Goal: Task Accomplishment & Management: Manage account settings

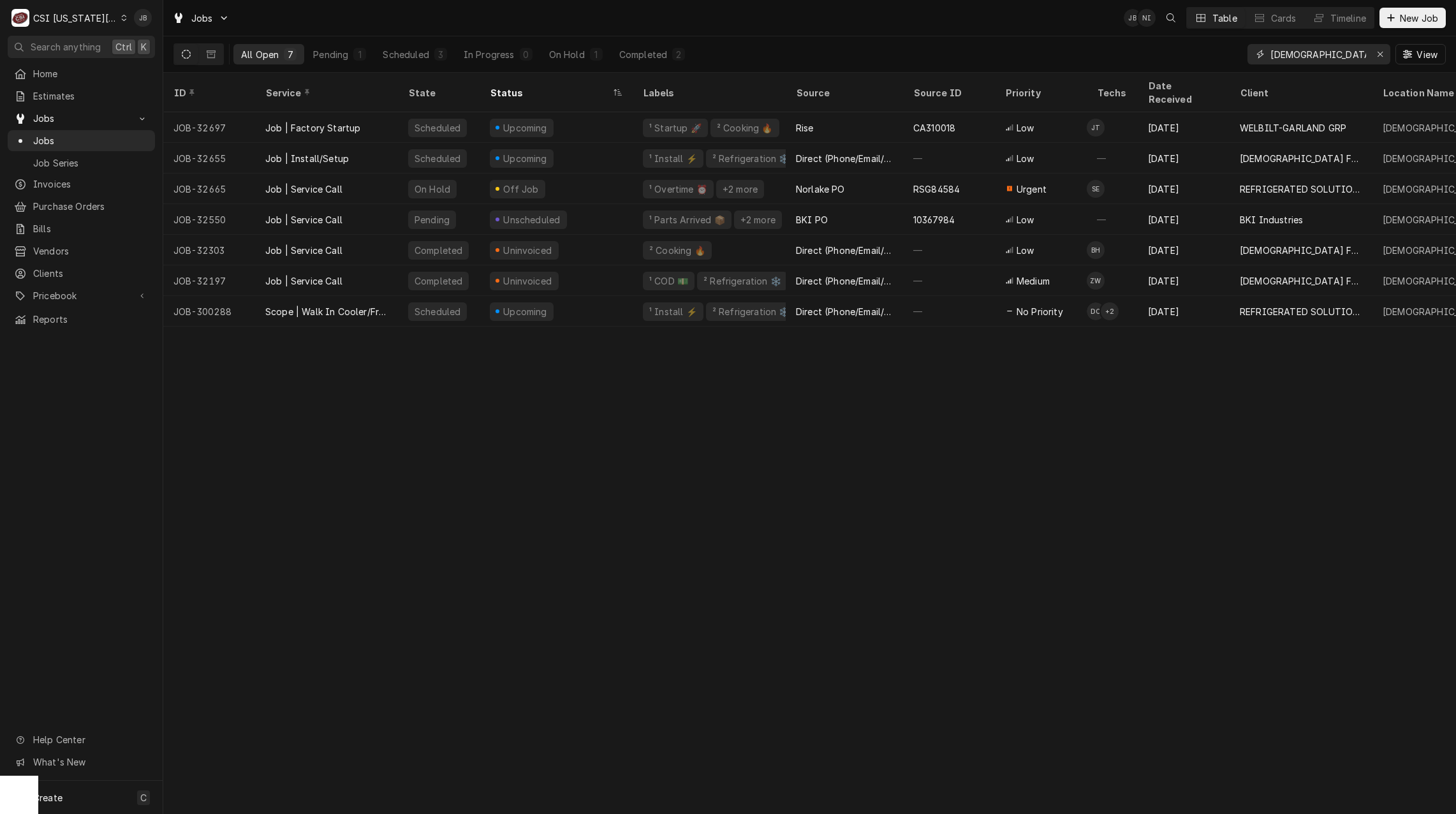
drag, startPoint x: 1317, startPoint y: 44, endPoint x: 955, endPoint y: 65, distance: 362.6
click at [1043, 56] on div "All Open 7 Pending 1 Scheduled 3 In Progress 0 On Hold 1 Completed 2 chick fil …" at bounding box center [809, 54] width 1272 height 36
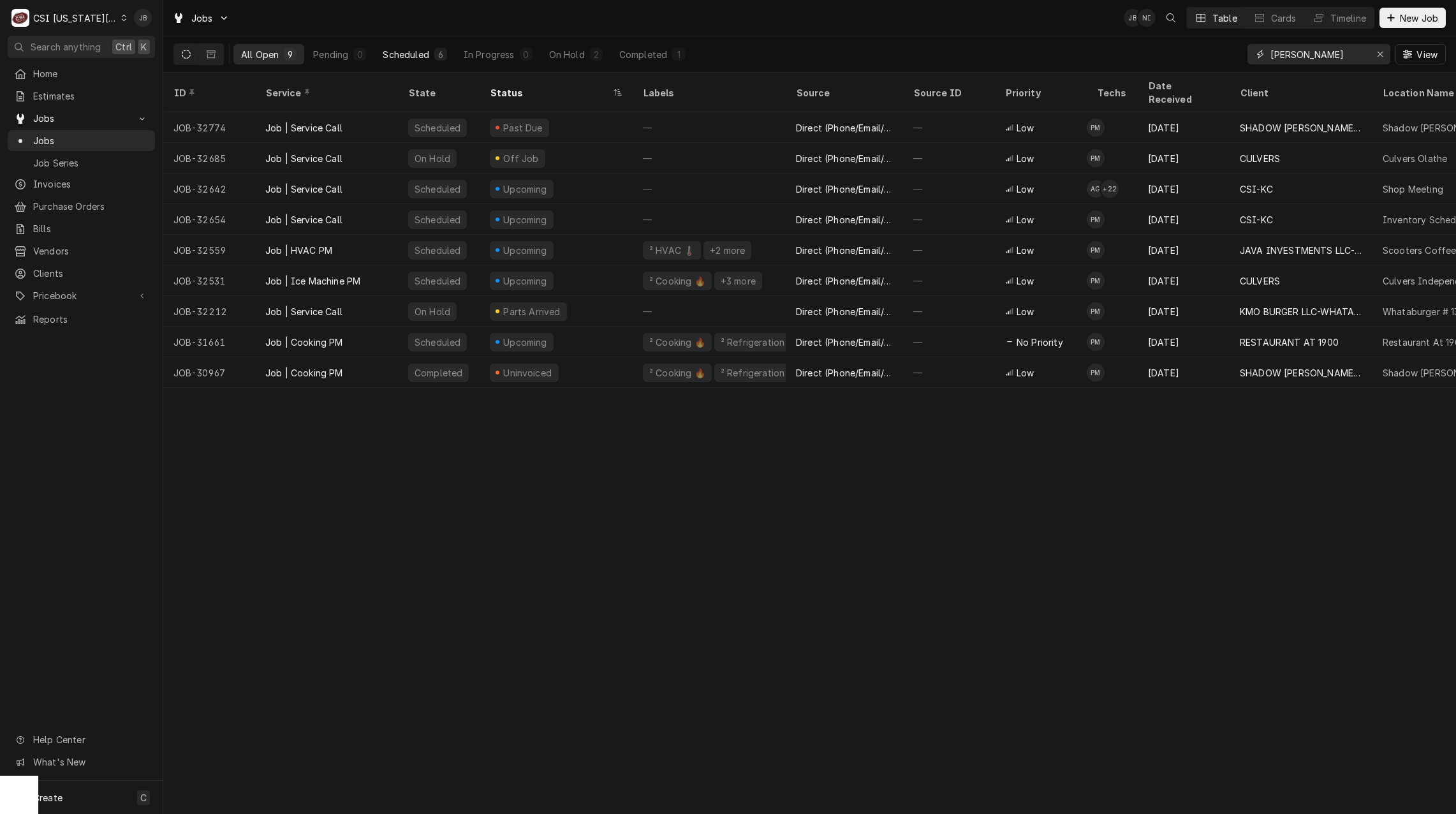
type input "preston"
click at [400, 58] on div "Scheduled" at bounding box center [406, 54] width 46 height 13
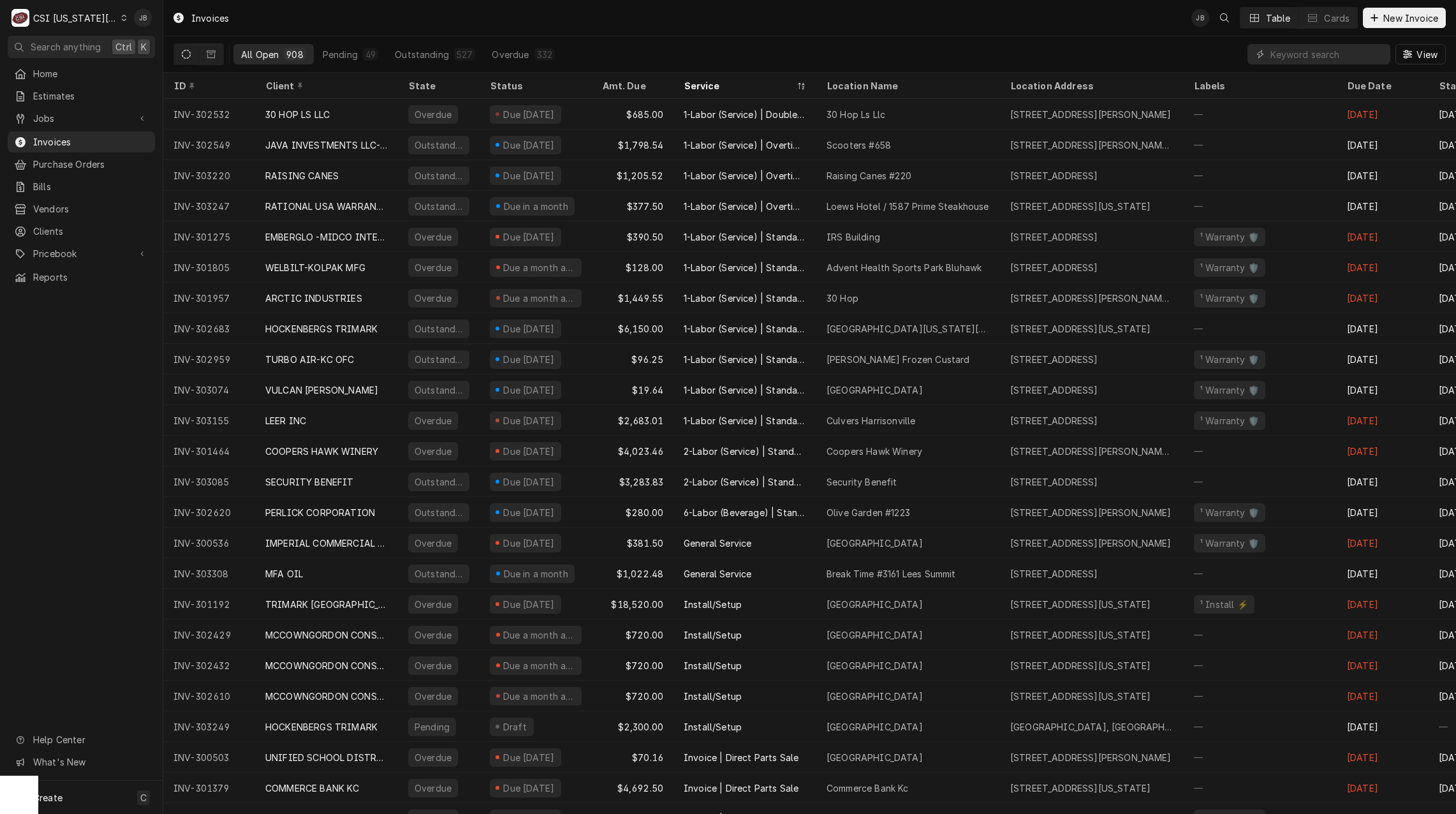
click at [1289, 49] on input "Dynamic Content Wrapper" at bounding box center [1328, 54] width 114 height 20
click at [1300, 56] on input "Dynamic Content Wrapper" at bounding box center [1328, 54] width 114 height 20
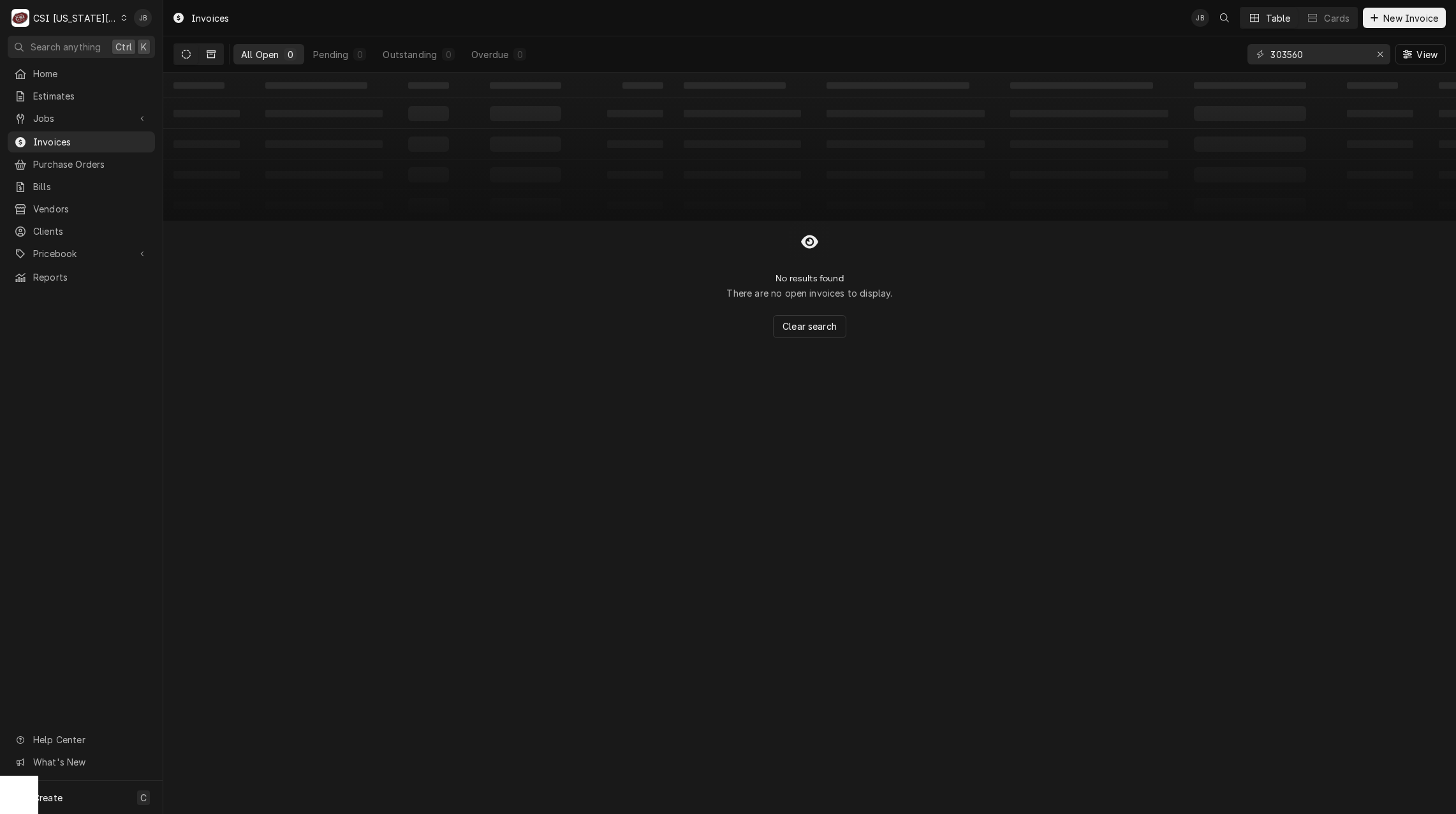
click at [200, 56] on button "Dynamic Content Wrapper" at bounding box center [211, 54] width 24 height 20
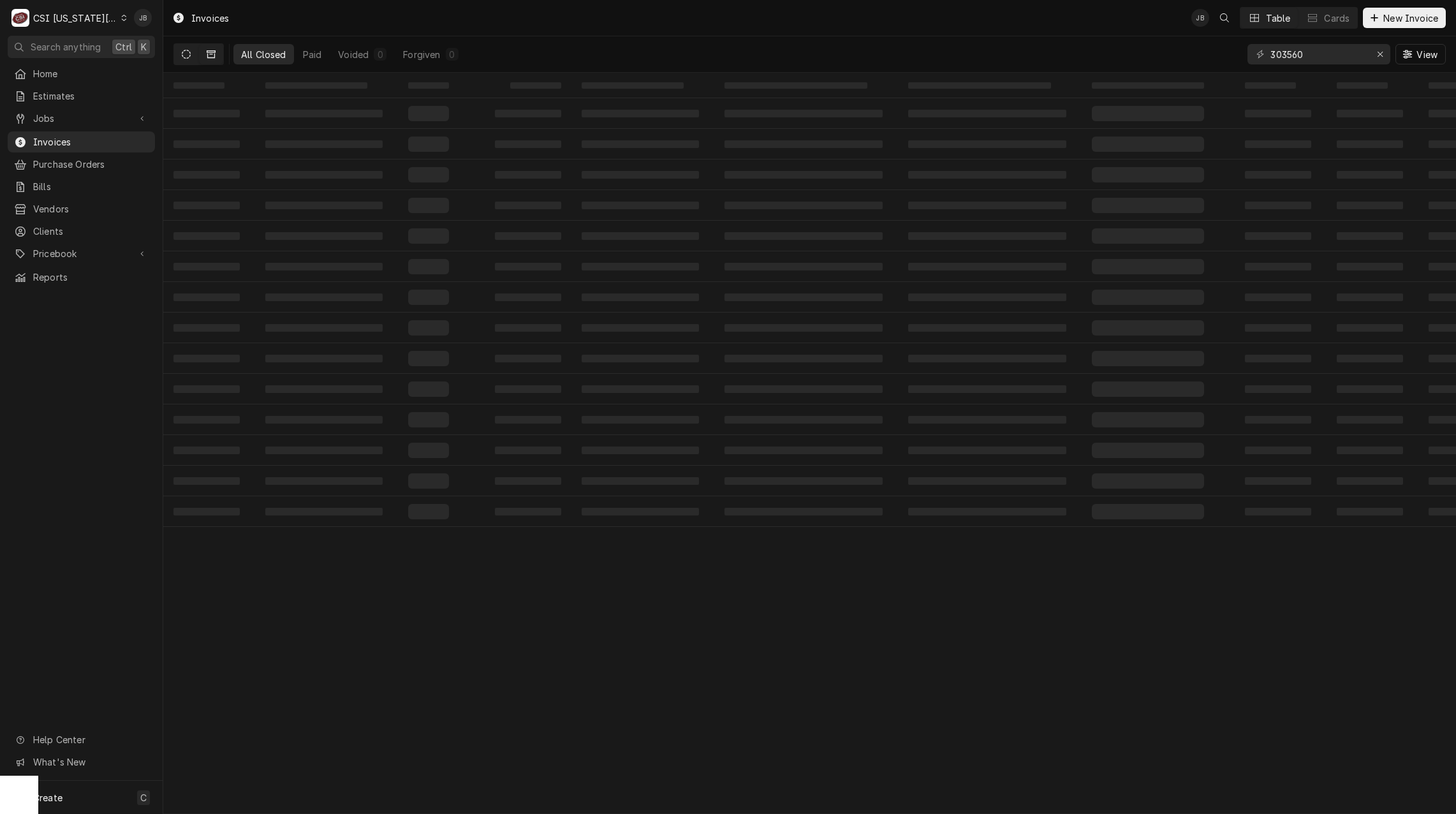
click at [181, 58] on button "Dynamic Content Wrapper" at bounding box center [186, 54] width 24 height 20
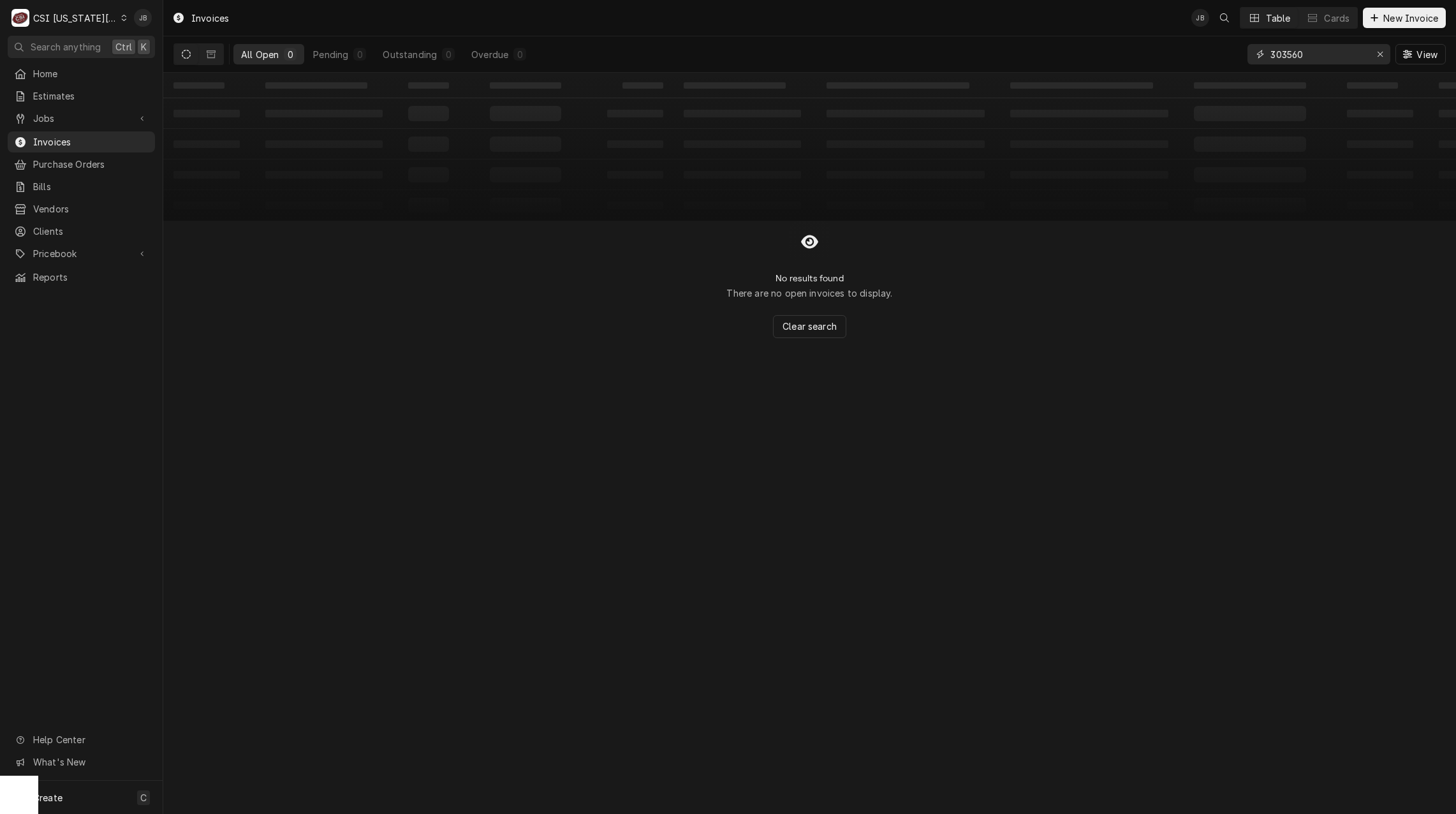
drag, startPoint x: 1317, startPoint y: 55, endPoint x: 1160, endPoint y: 52, distance: 157.0
click at [1166, 55] on div "All Open 0 Pending 0 Outstanding 0 Overdue 0 303560 View" at bounding box center [809, 54] width 1272 height 36
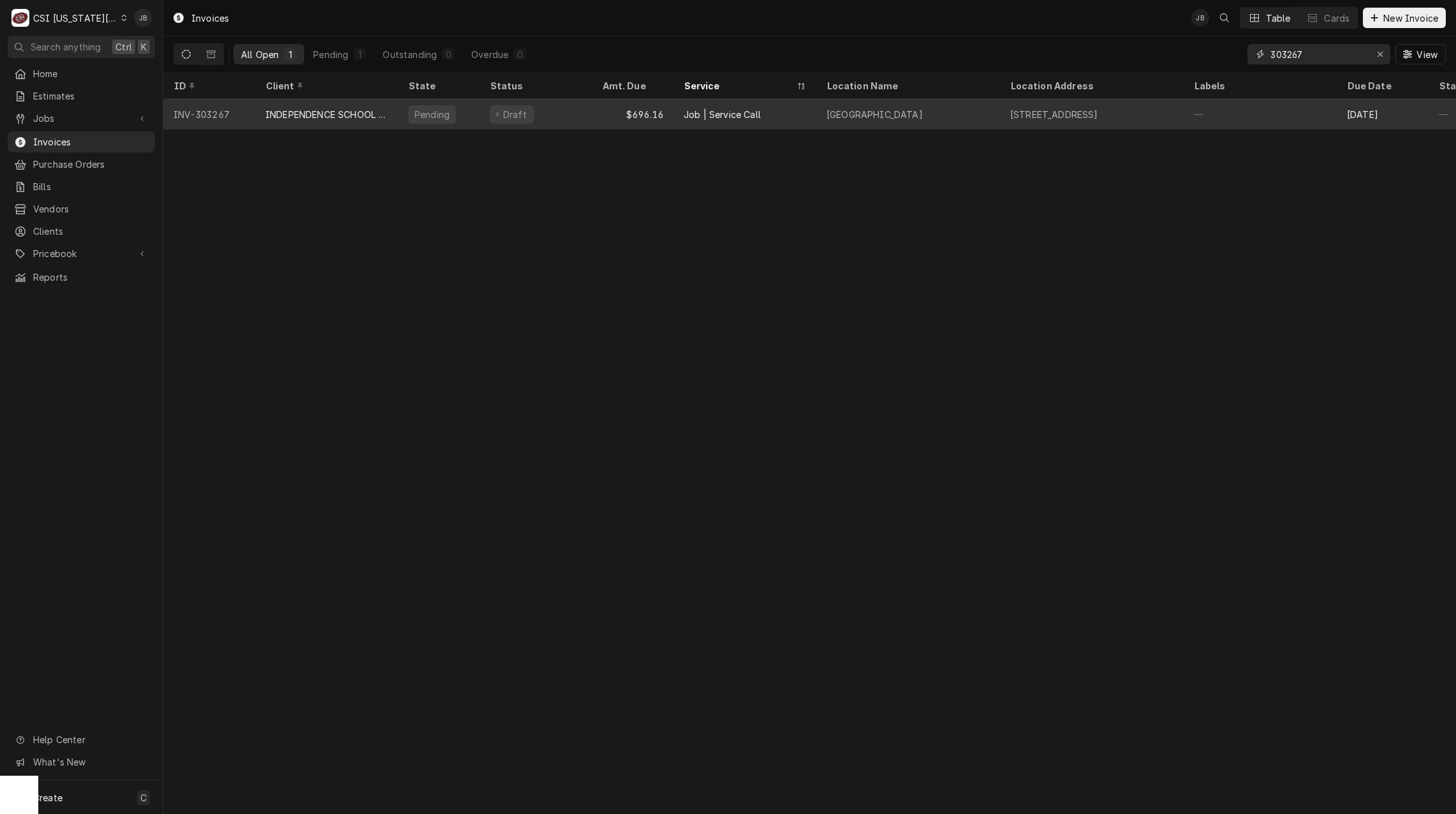
type input "303267"
click at [737, 117] on div "Job | Service Call" at bounding box center [722, 115] width 77 height 13
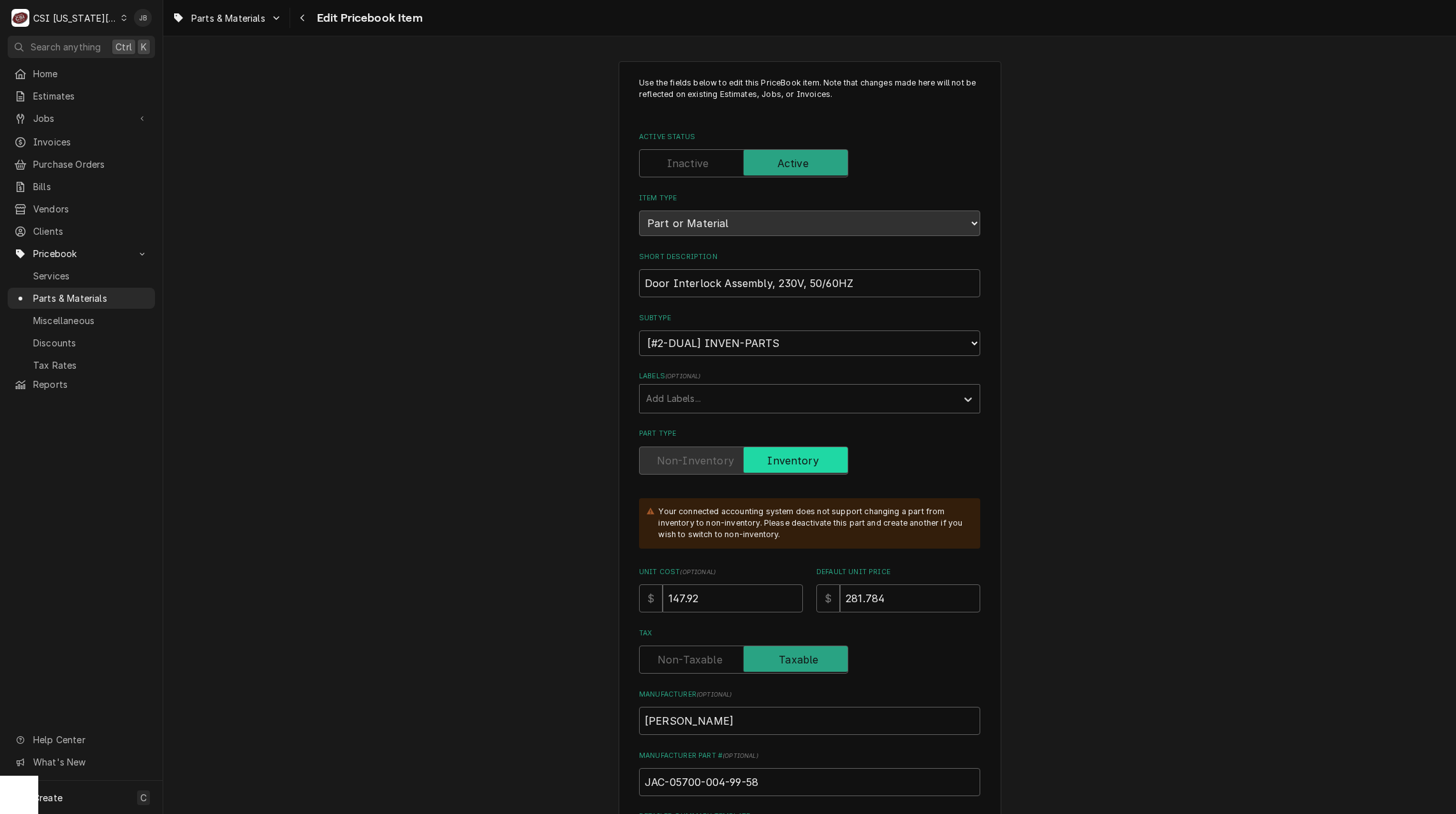
scroll to position [319, 0]
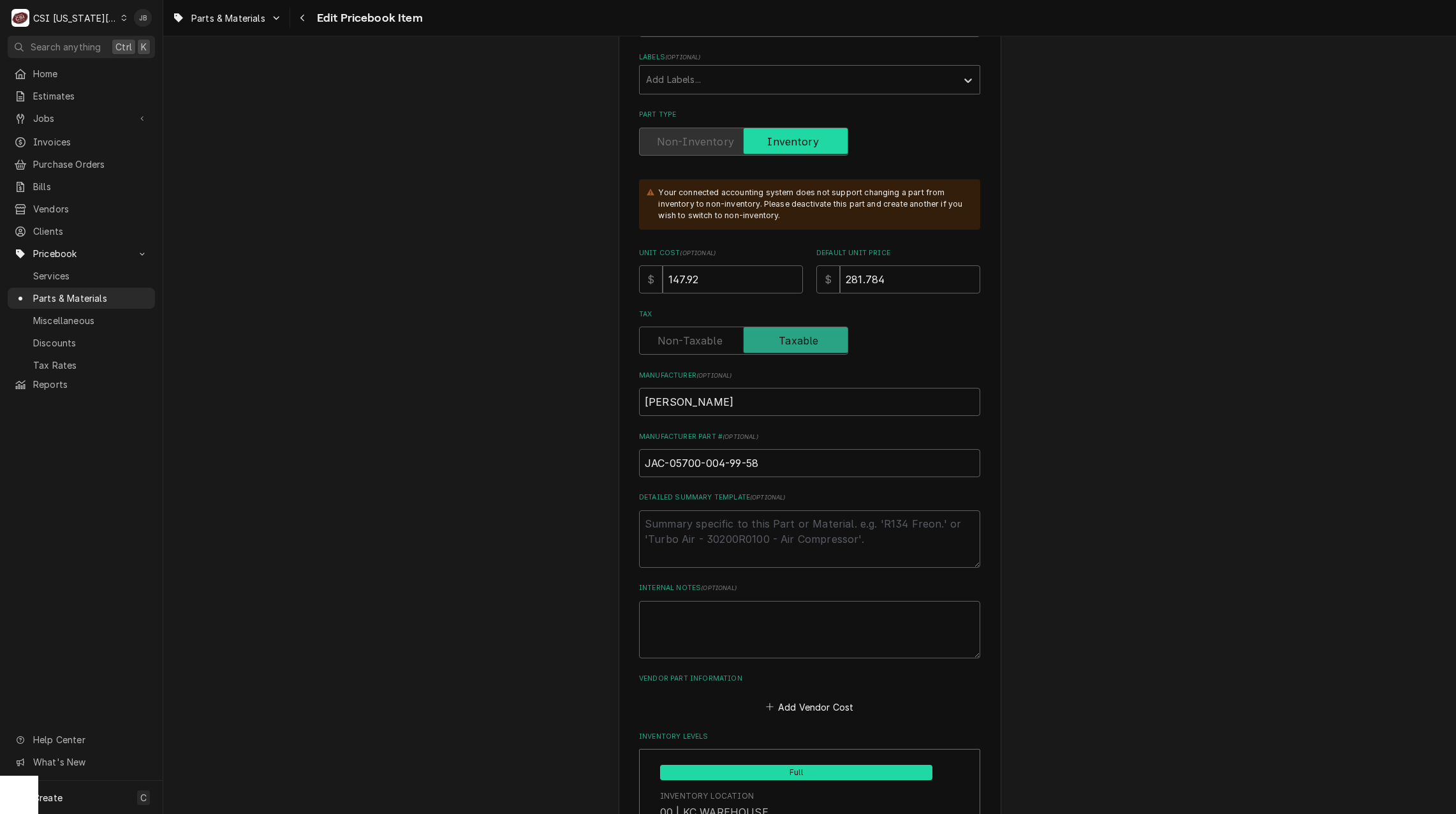
type textarea "x"
click at [98, 158] on span "Purchase Orders" at bounding box center [91, 164] width 116 height 13
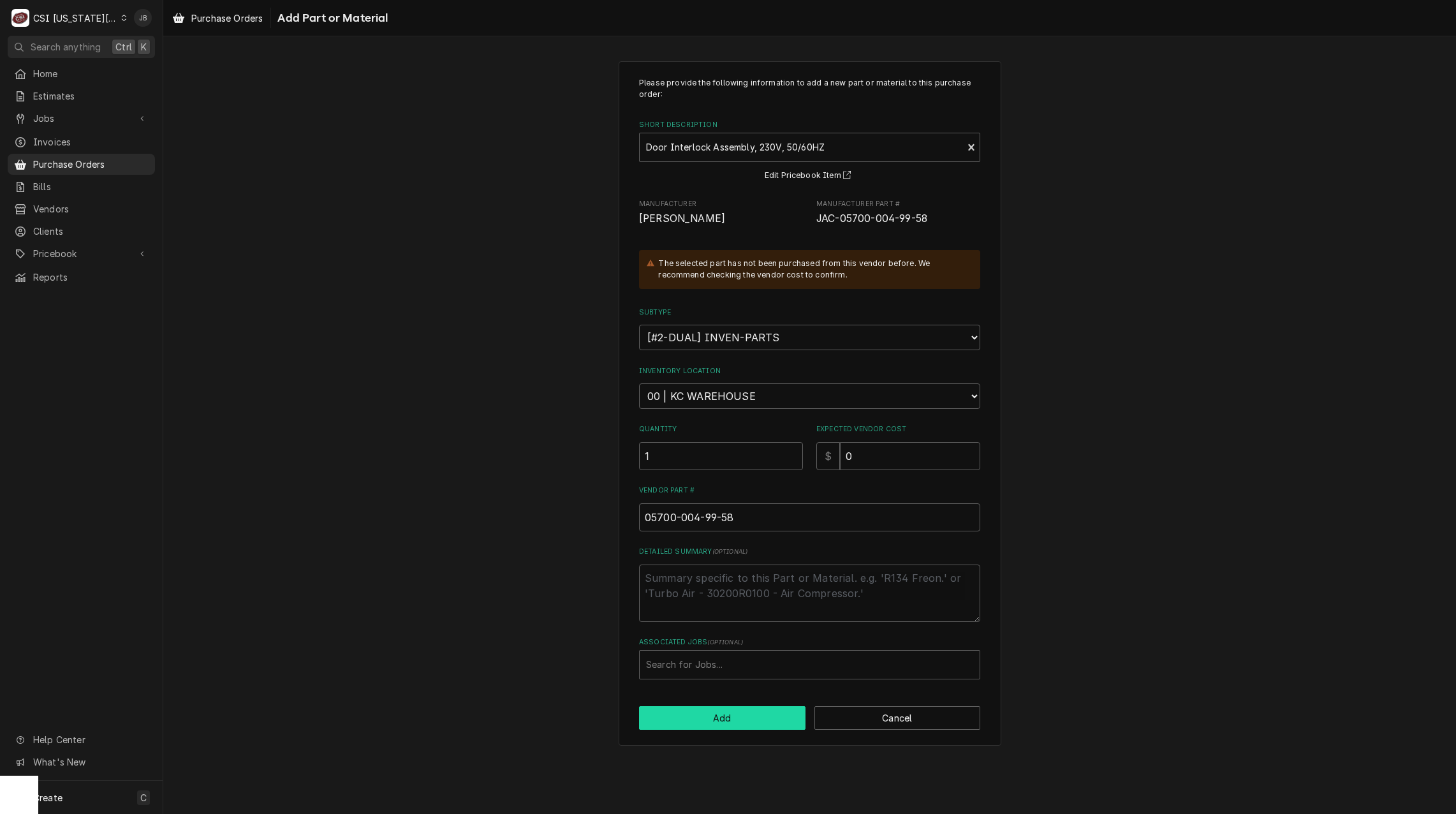
click at [711, 720] on button "Add" at bounding box center [722, 718] width 167 height 24
click at [910, 718] on button "Cancel" at bounding box center [897, 718] width 167 height 24
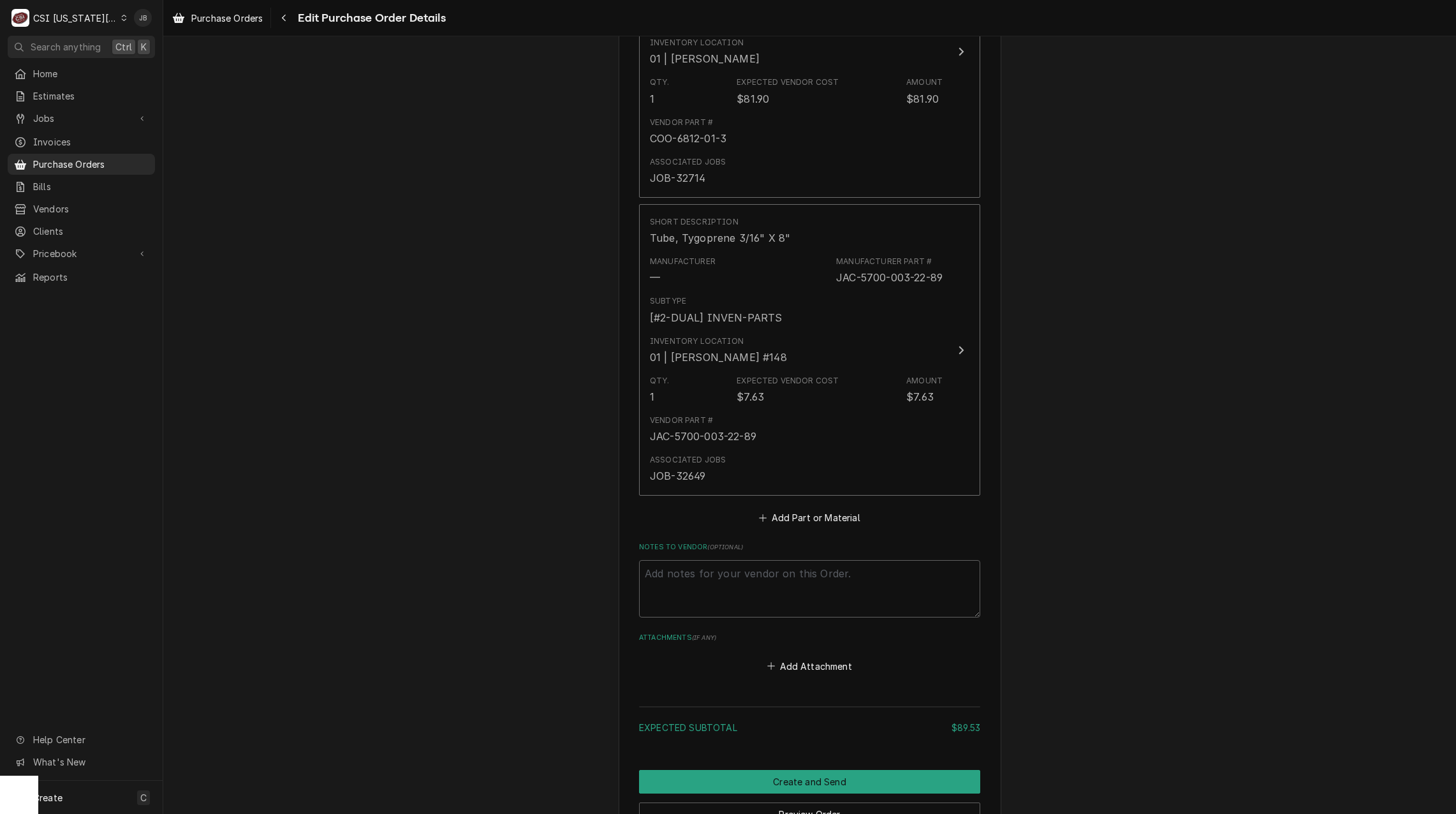
scroll to position [791, 0]
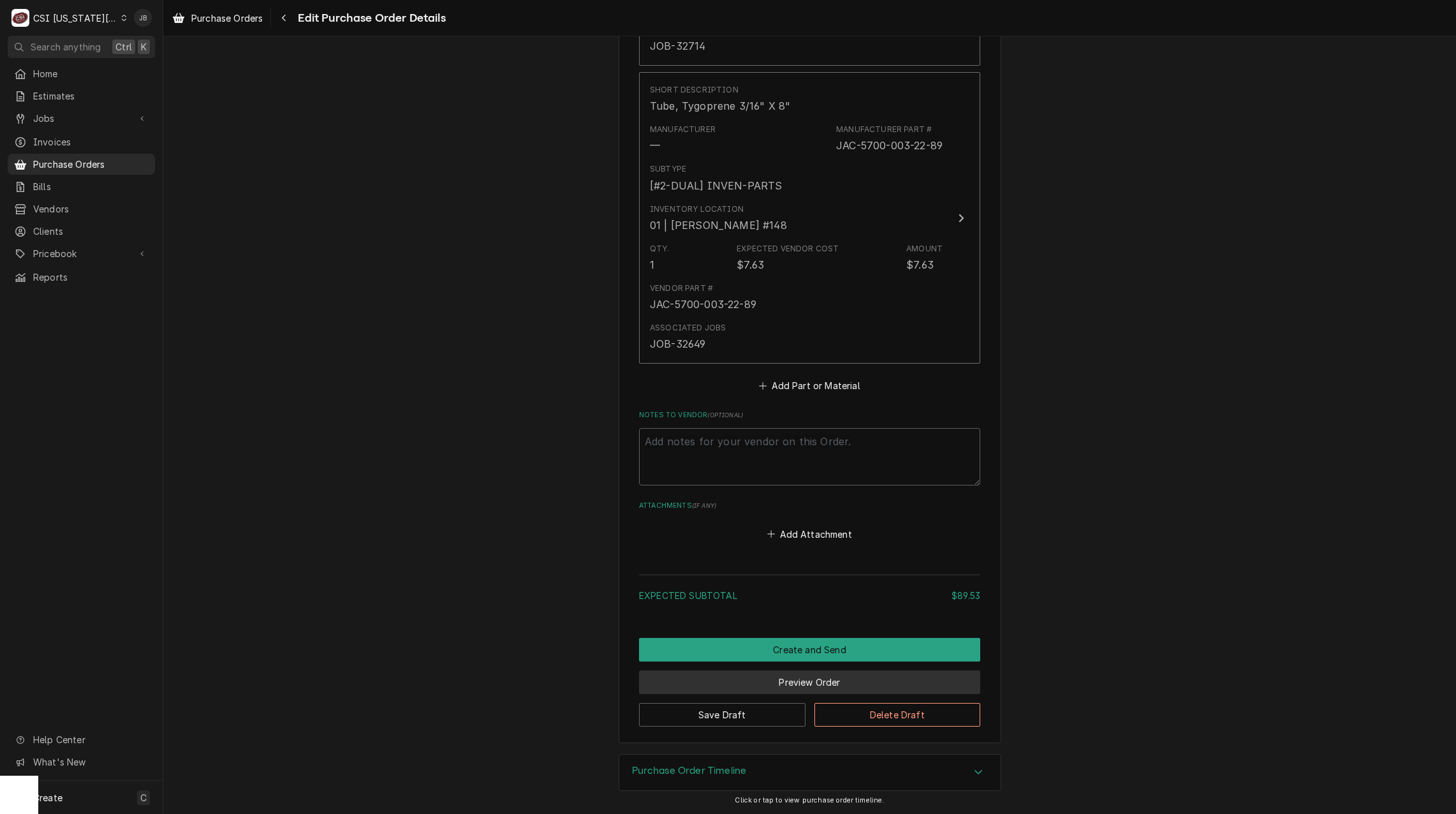
click at [769, 684] on button "Preview Order" at bounding box center [810, 682] width 341 height 24
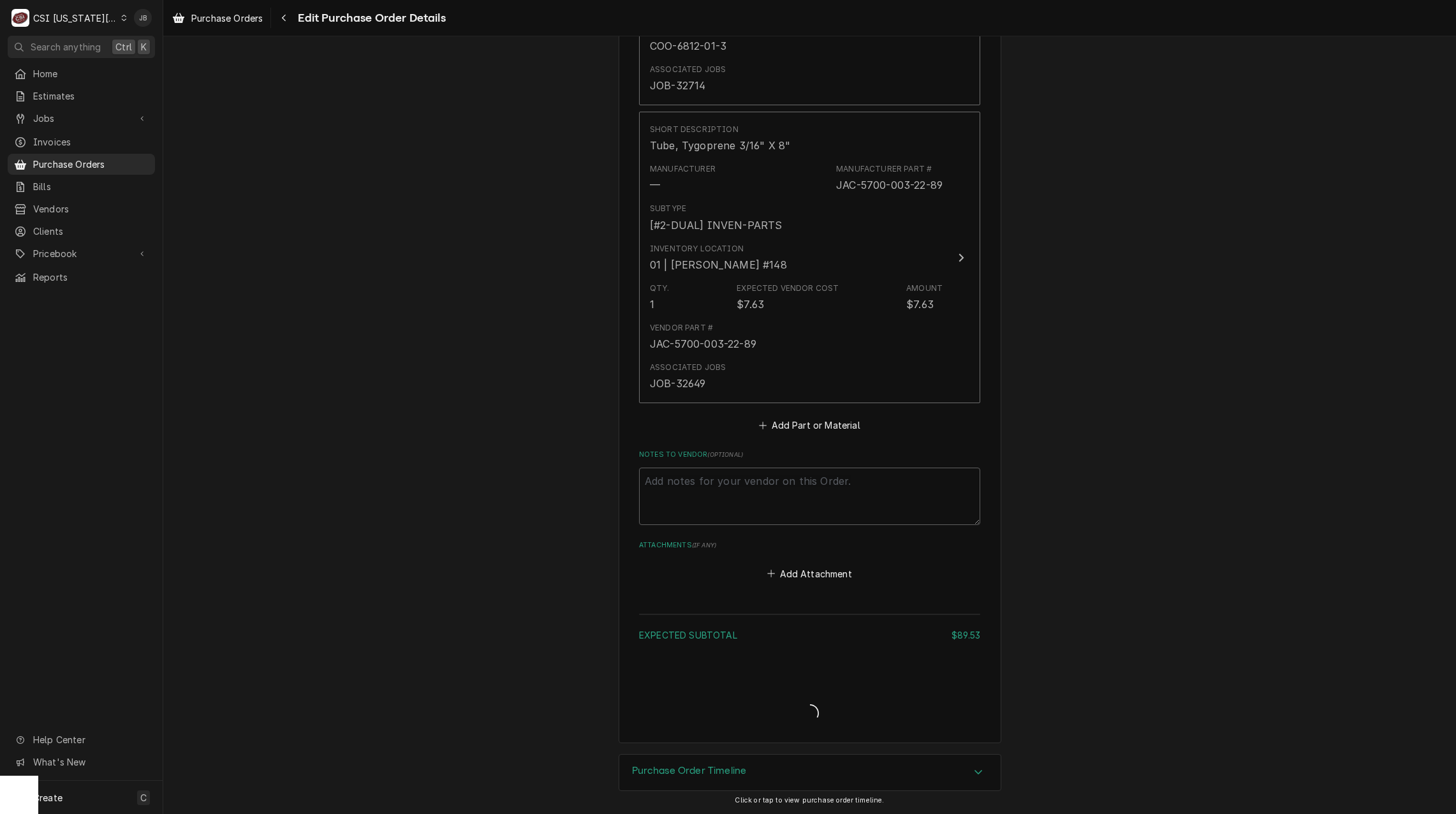
type textarea "x"
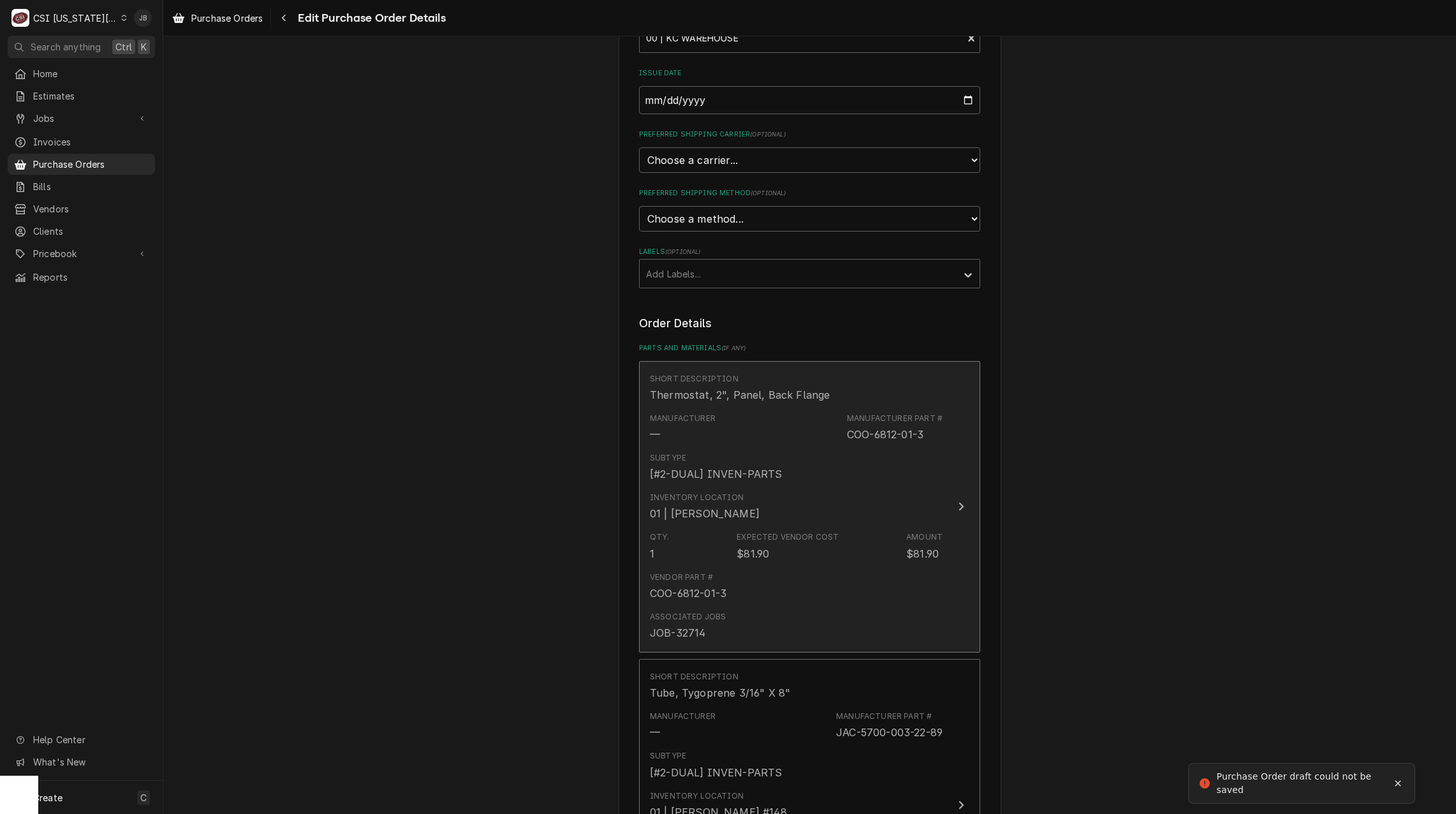
scroll to position [0, 0]
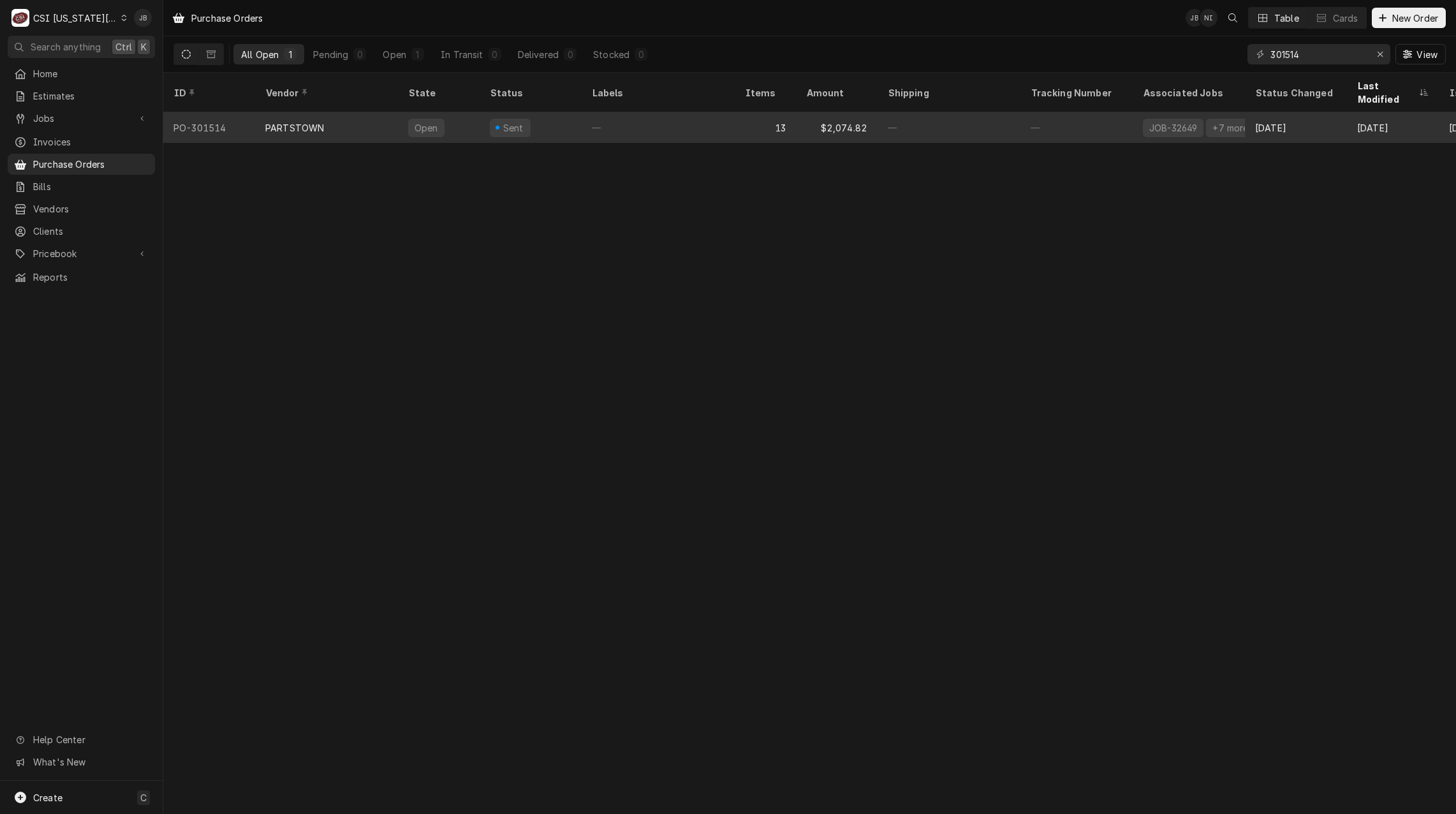
click at [489, 113] on div "Sent" at bounding box center [530, 128] width 102 height 31
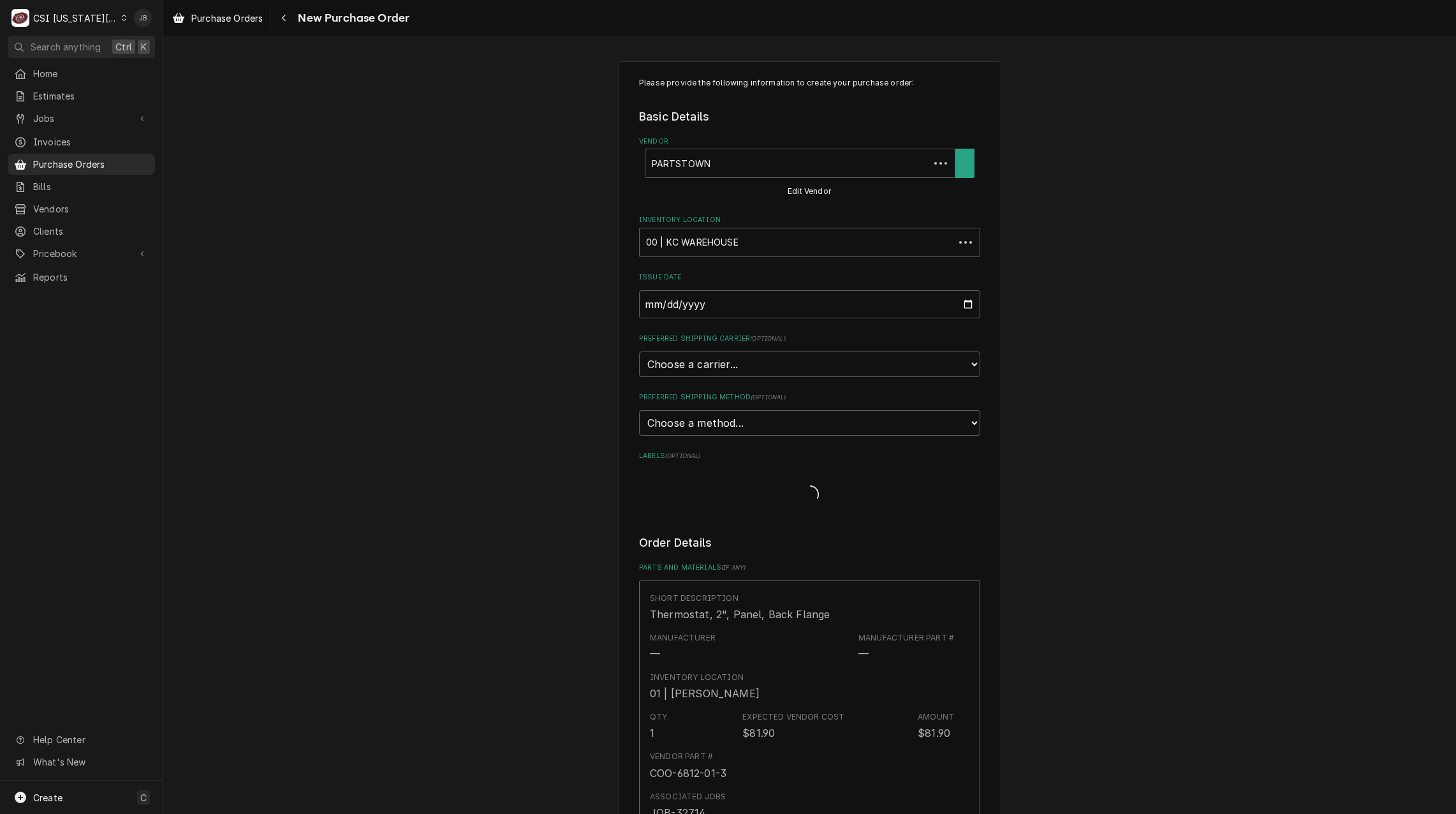
type textarea "x"
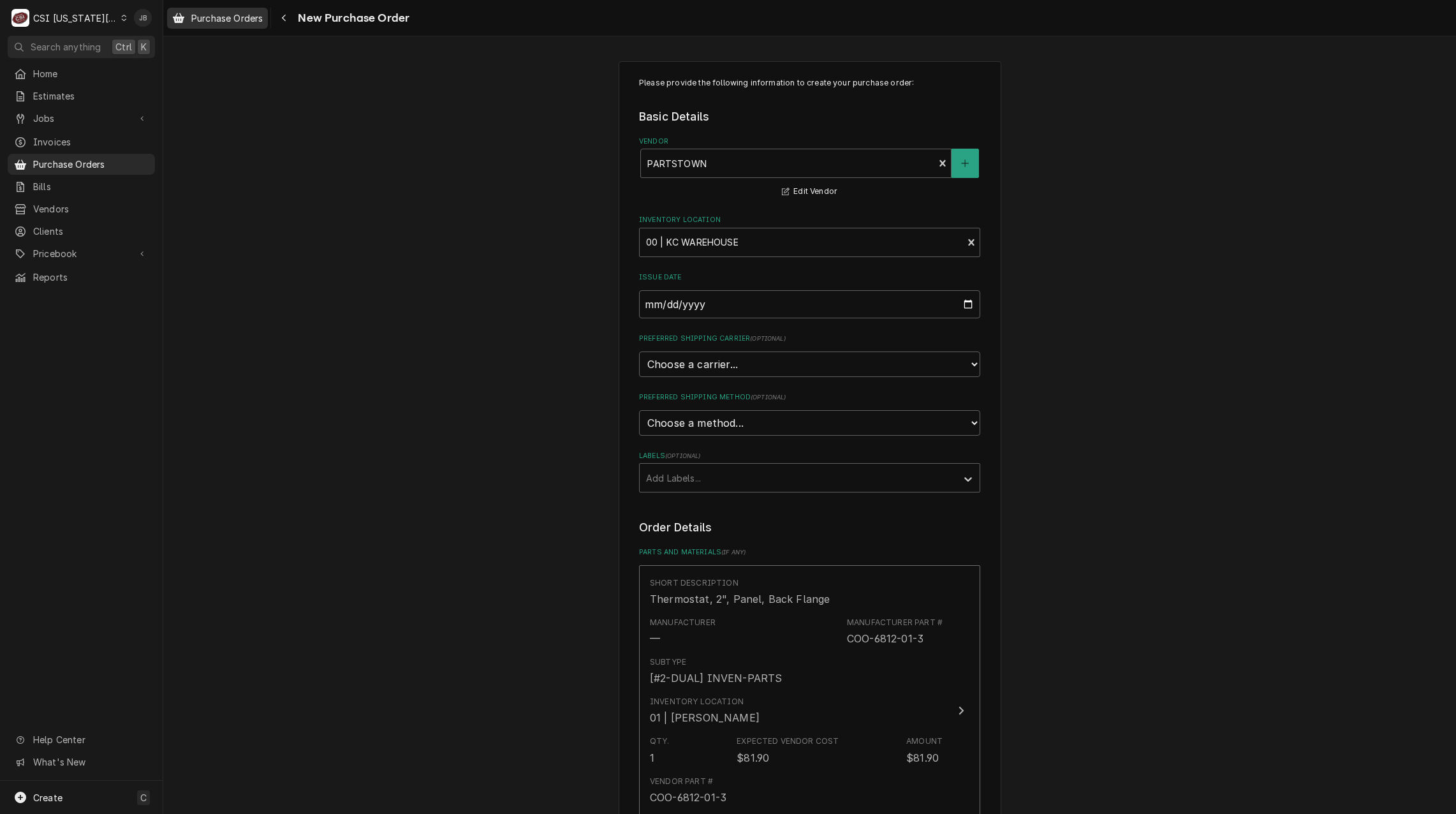
click at [231, 15] on span "Purchase Orders" at bounding box center [227, 18] width 71 height 13
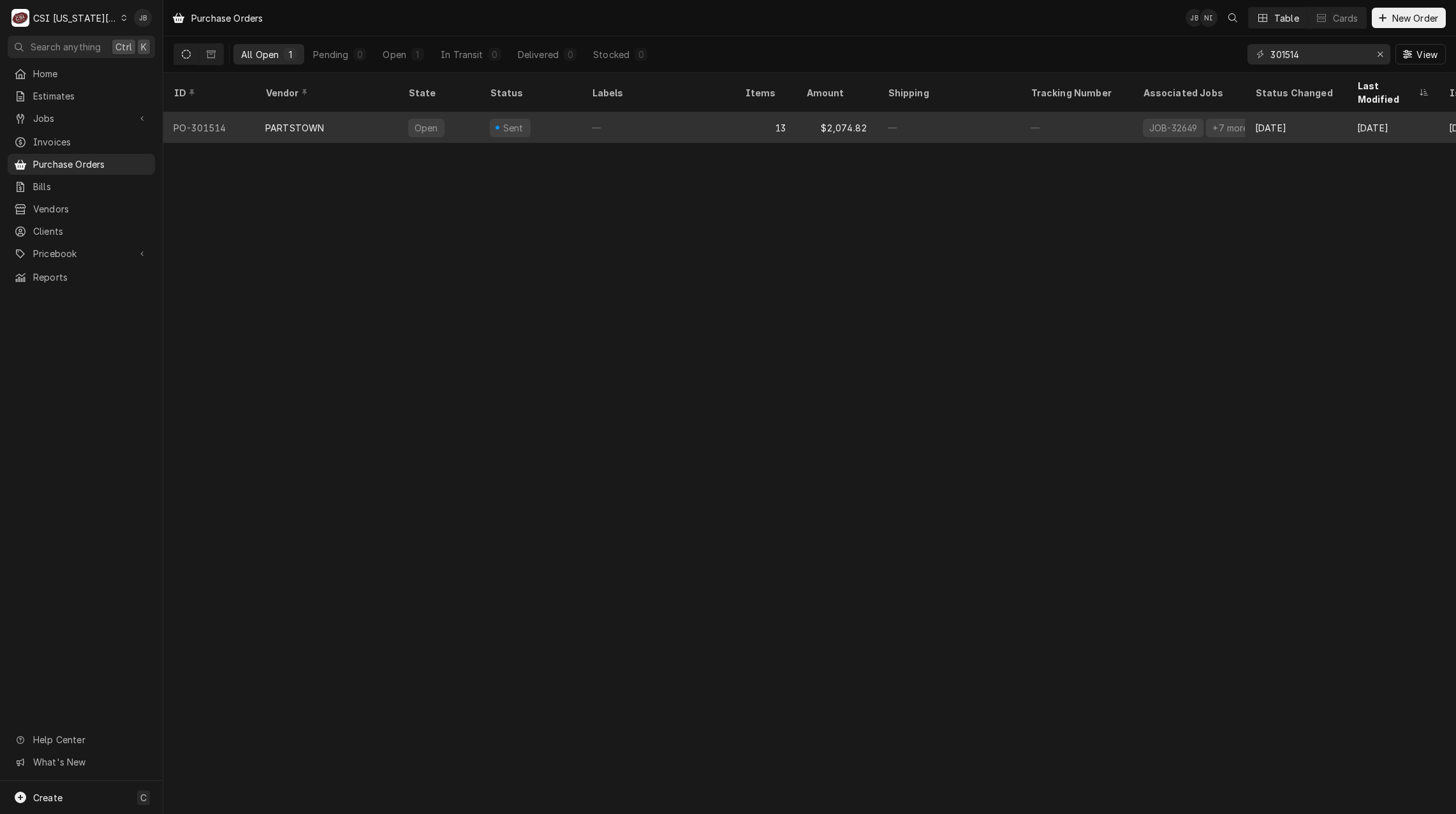
click at [751, 116] on div "13" at bounding box center [765, 128] width 61 height 31
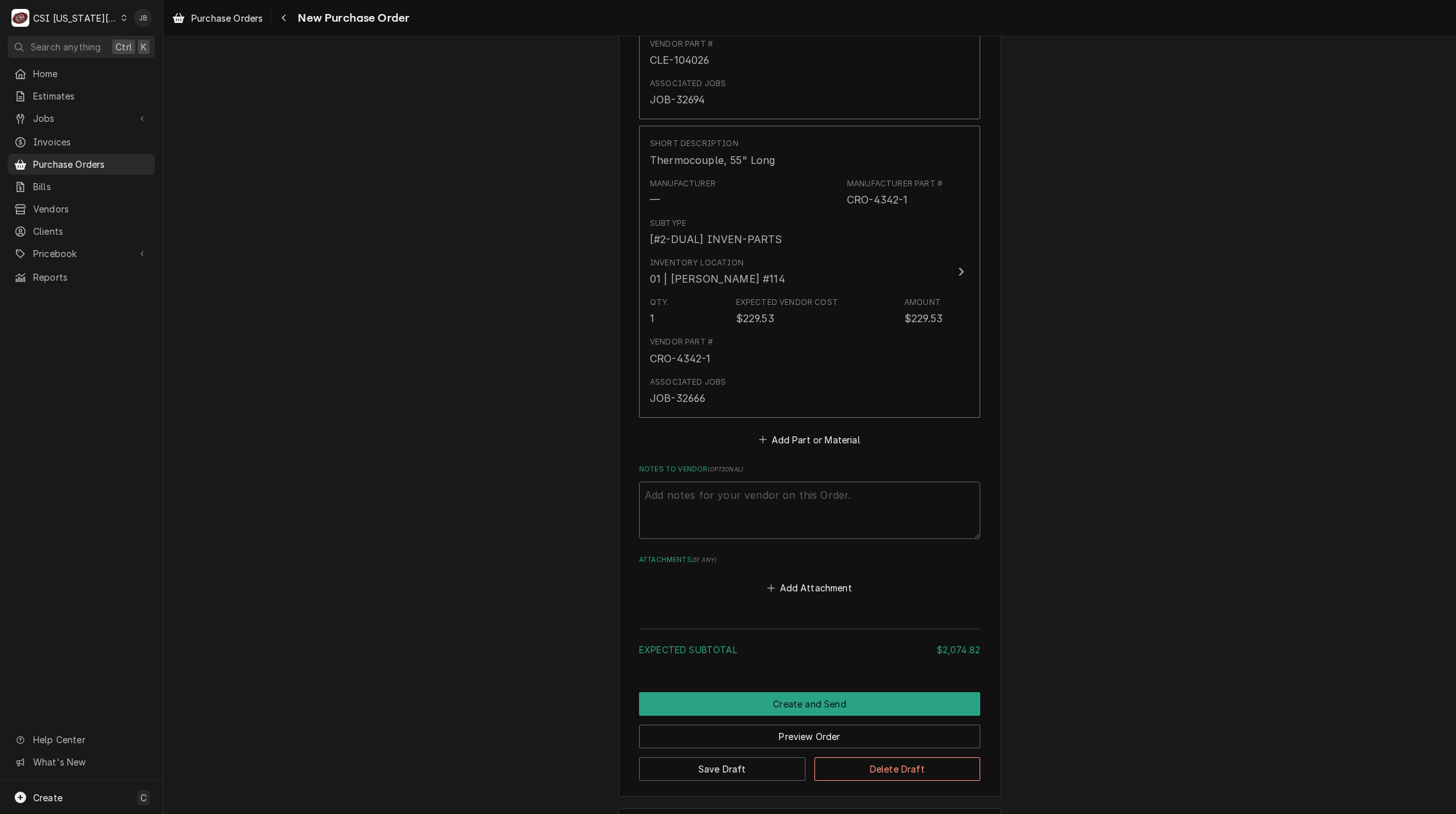
scroll to position [4071, 0]
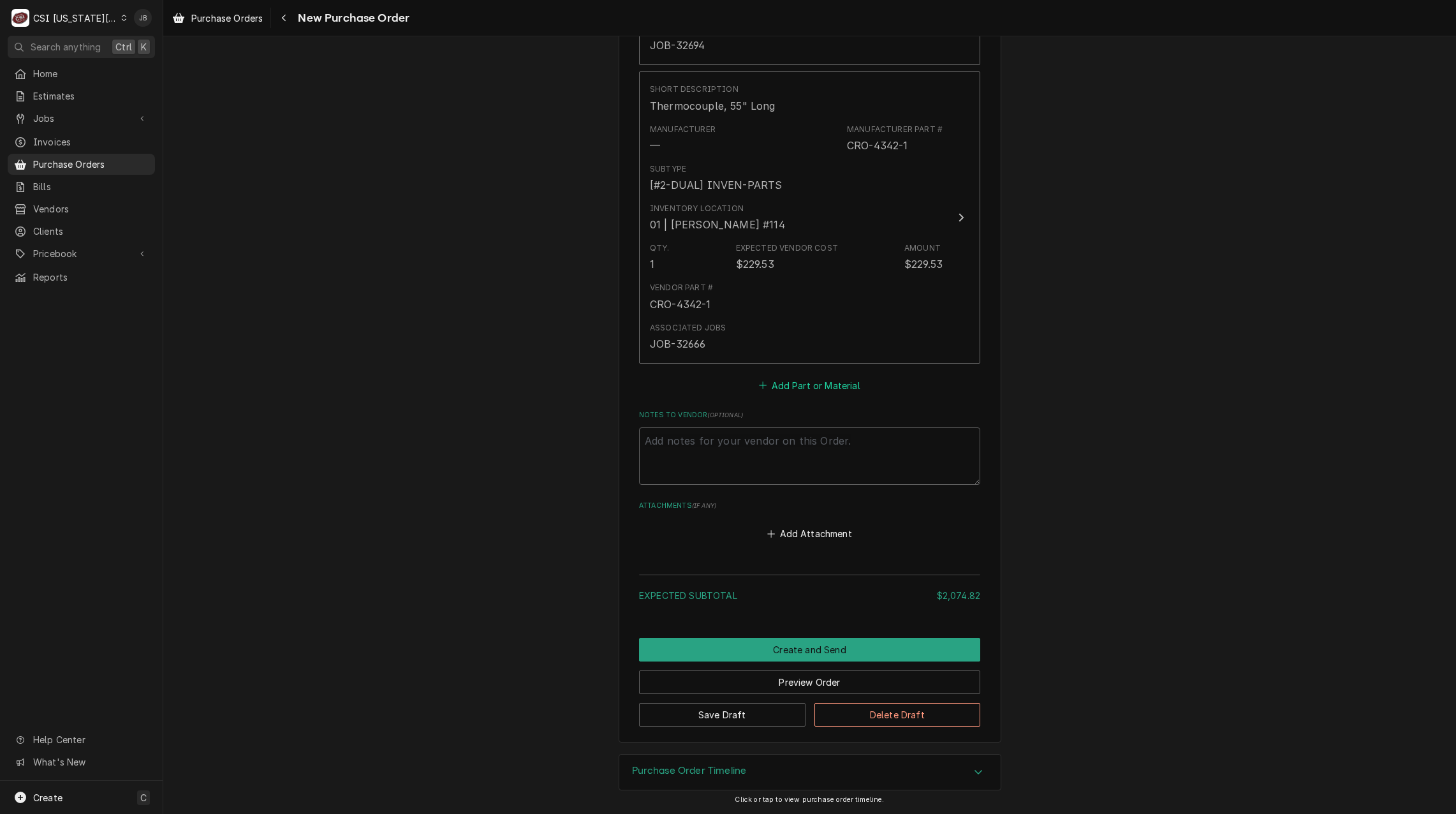
click at [809, 388] on button "Add Part or Material" at bounding box center [810, 385] width 105 height 18
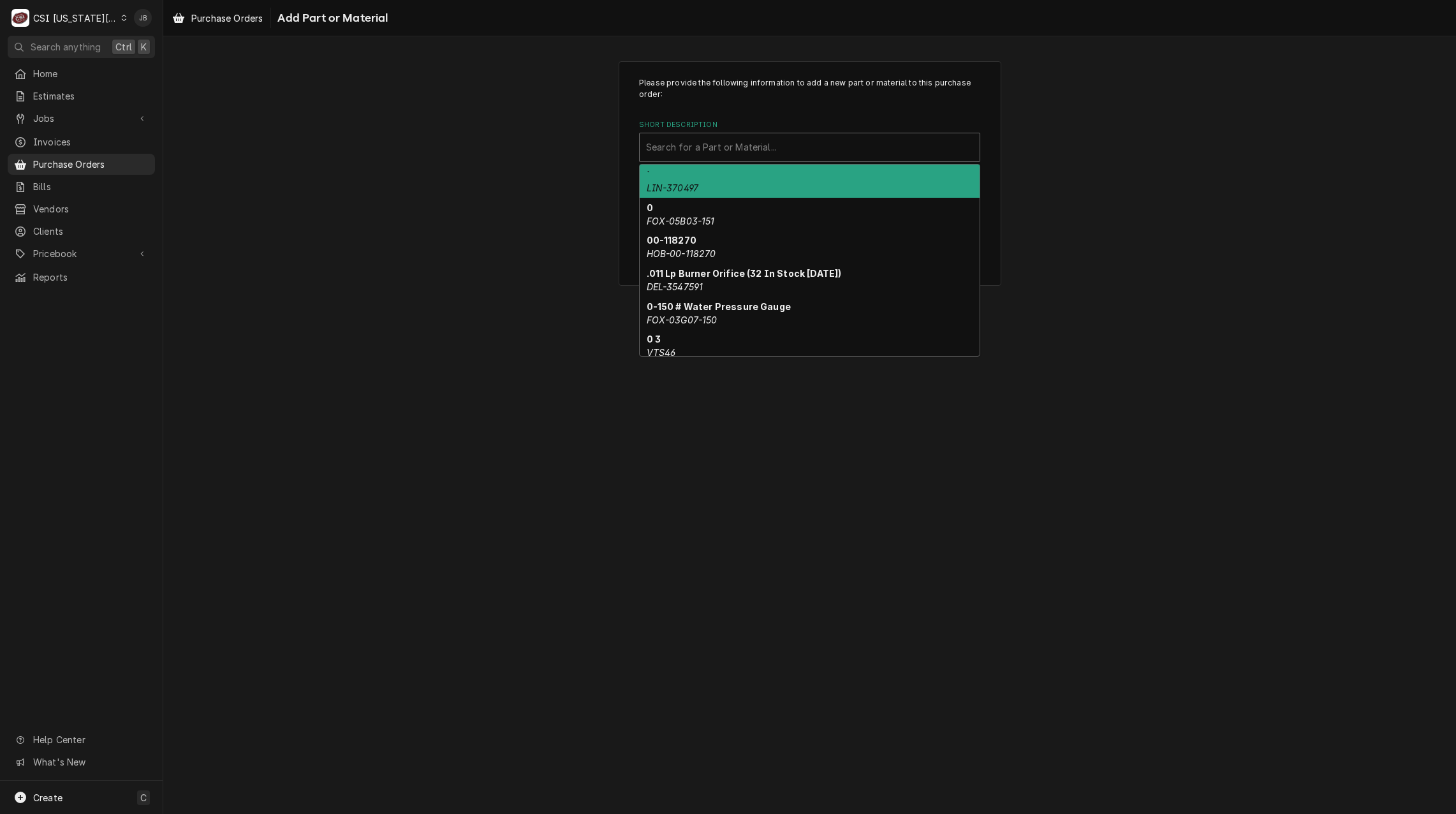
click at [679, 148] on div "Short Description" at bounding box center [810, 147] width 327 height 23
paste input "05700-004-99-58"
type input "05700-004-99-58"
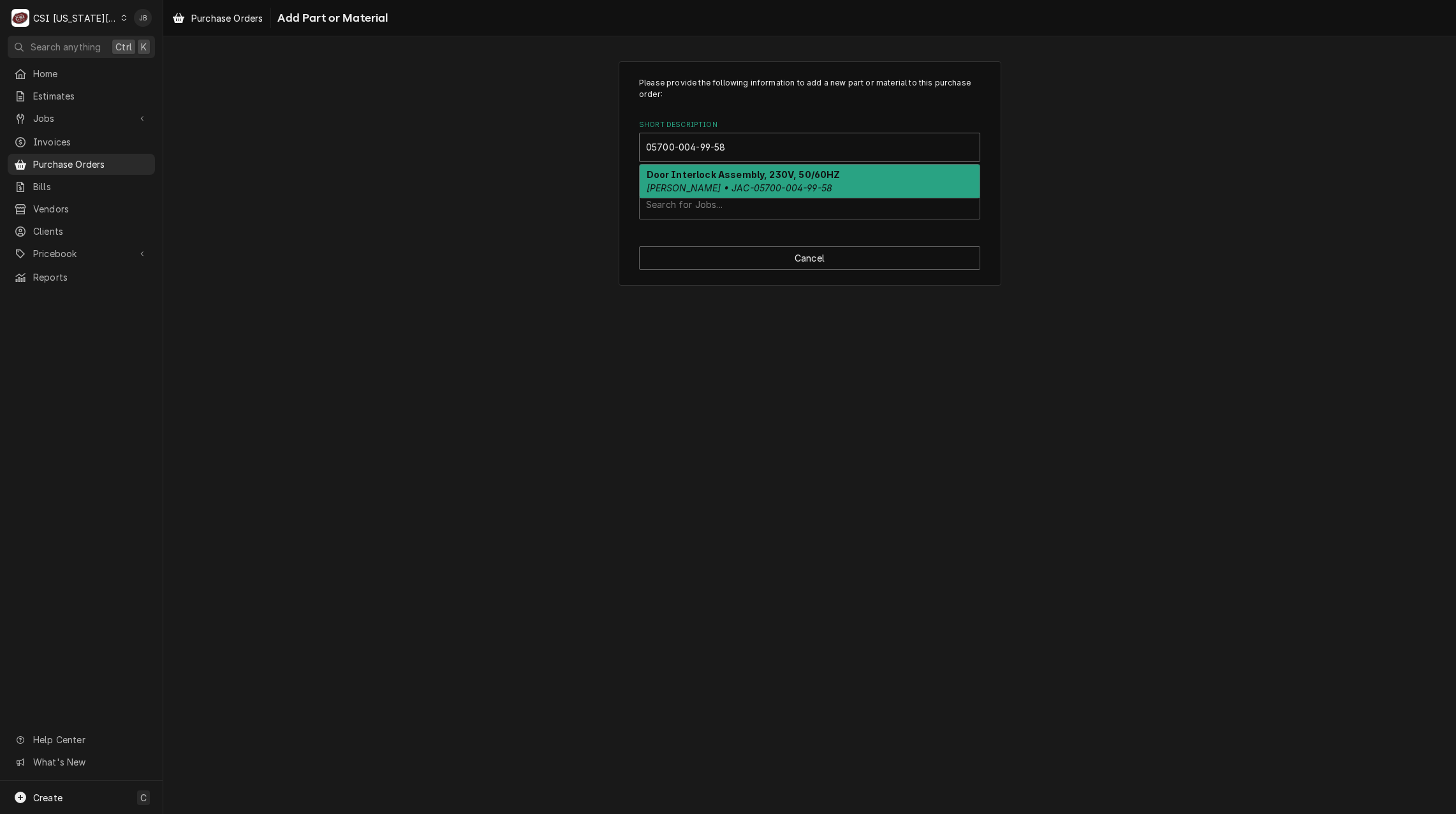
click at [704, 192] on em "Jackson • JAC-05700-004-99-58" at bounding box center [740, 188] width 186 height 11
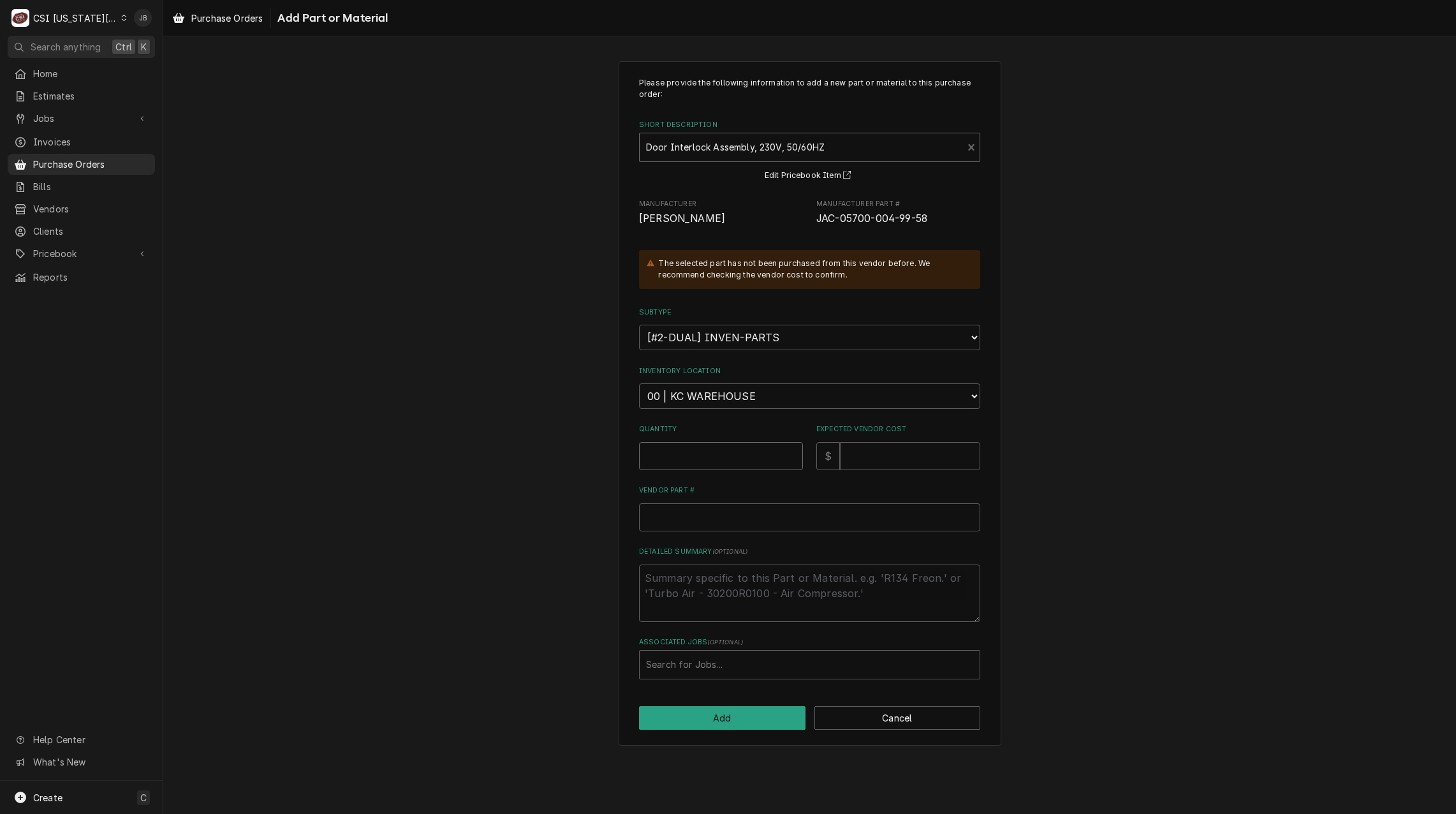
click at [664, 462] on input "Quantity" at bounding box center [721, 456] width 164 height 28
type textarea "x"
type input "1"
click at [697, 394] on select "Choose a location... 00 | KC WAREHOUSE 00 | MAIN WAREHOUSE 01 | BRIAN BREAZIER …" at bounding box center [810, 396] width 341 height 26
select select "2781"
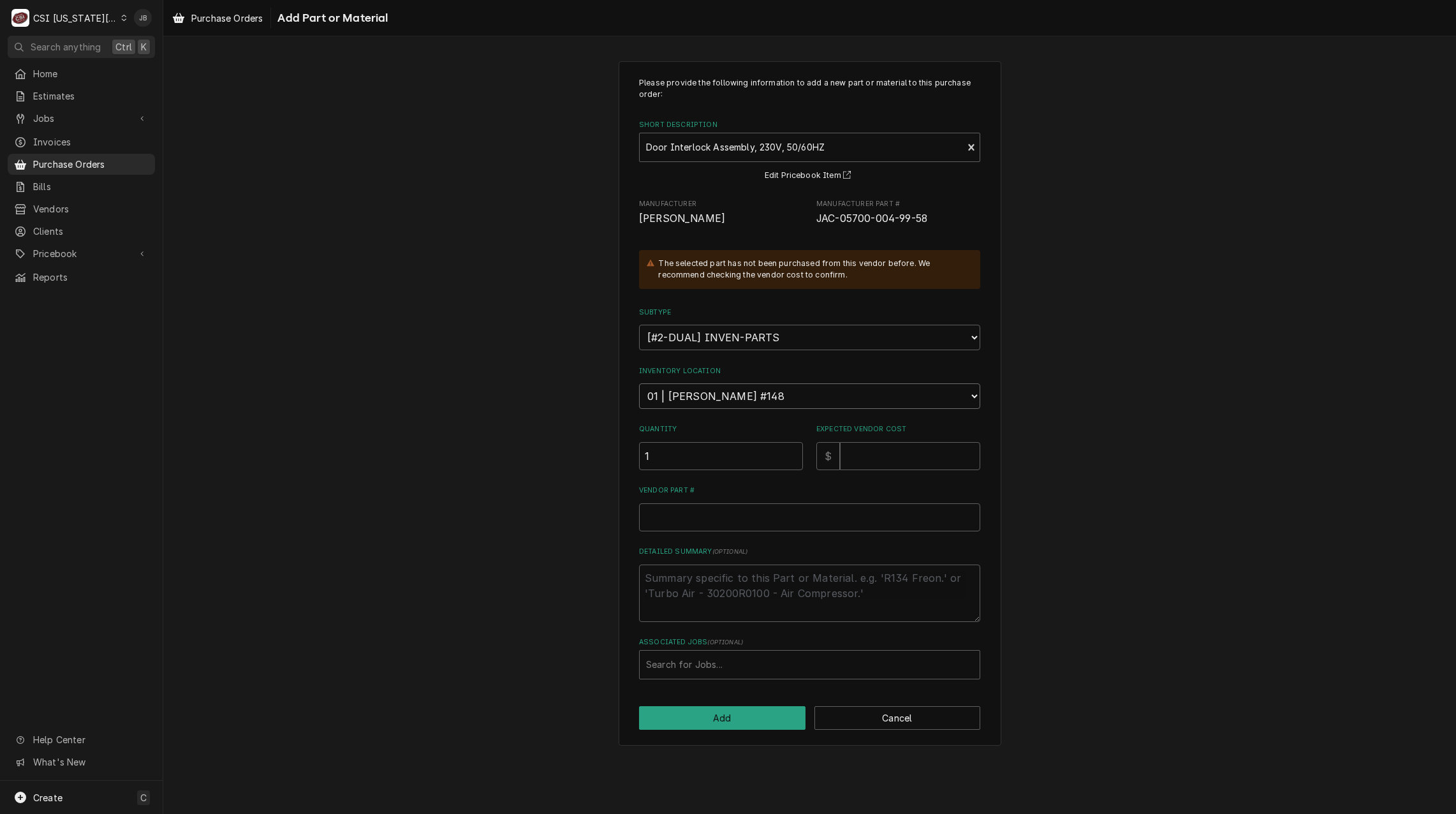
click at [639, 383] on select "Choose a location... 00 | KC WAREHOUSE 00 | MAIN WAREHOUSE 01 | BRIAN BREAZIER …" at bounding box center [810, 396] width 341 height 26
click at [871, 454] on input "Expected Vendor Cost" at bounding box center [910, 456] width 141 height 28
type textarea "x"
type input "0"
click at [687, 711] on button "Add" at bounding box center [722, 718] width 167 height 24
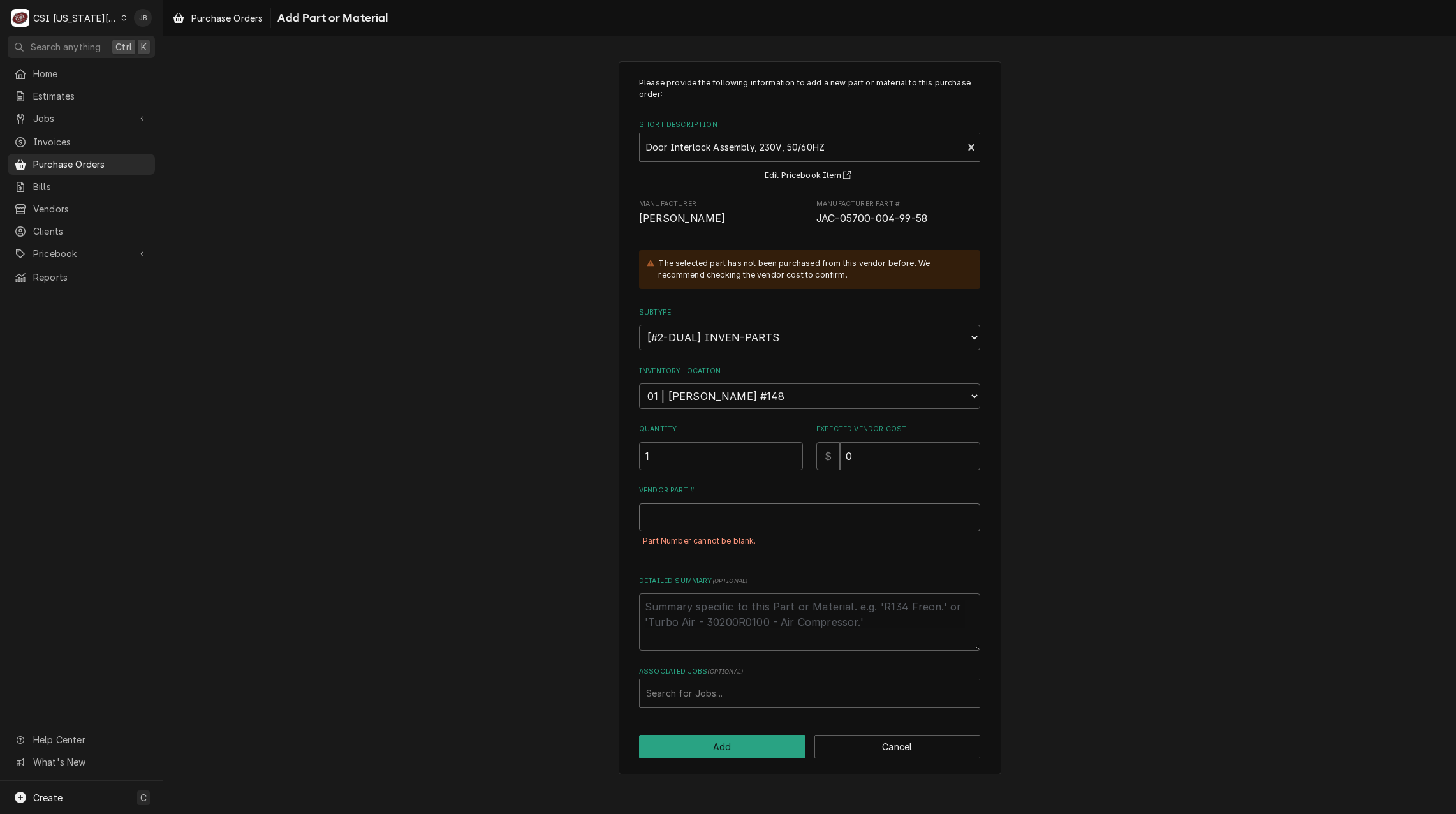
click at [685, 518] on input "Vendor Part #" at bounding box center [810, 517] width 341 height 28
paste input "05700-004-99-58"
type textarea "x"
type input "05700-004-99-58"
click at [701, 751] on button "Add" at bounding box center [722, 747] width 167 height 24
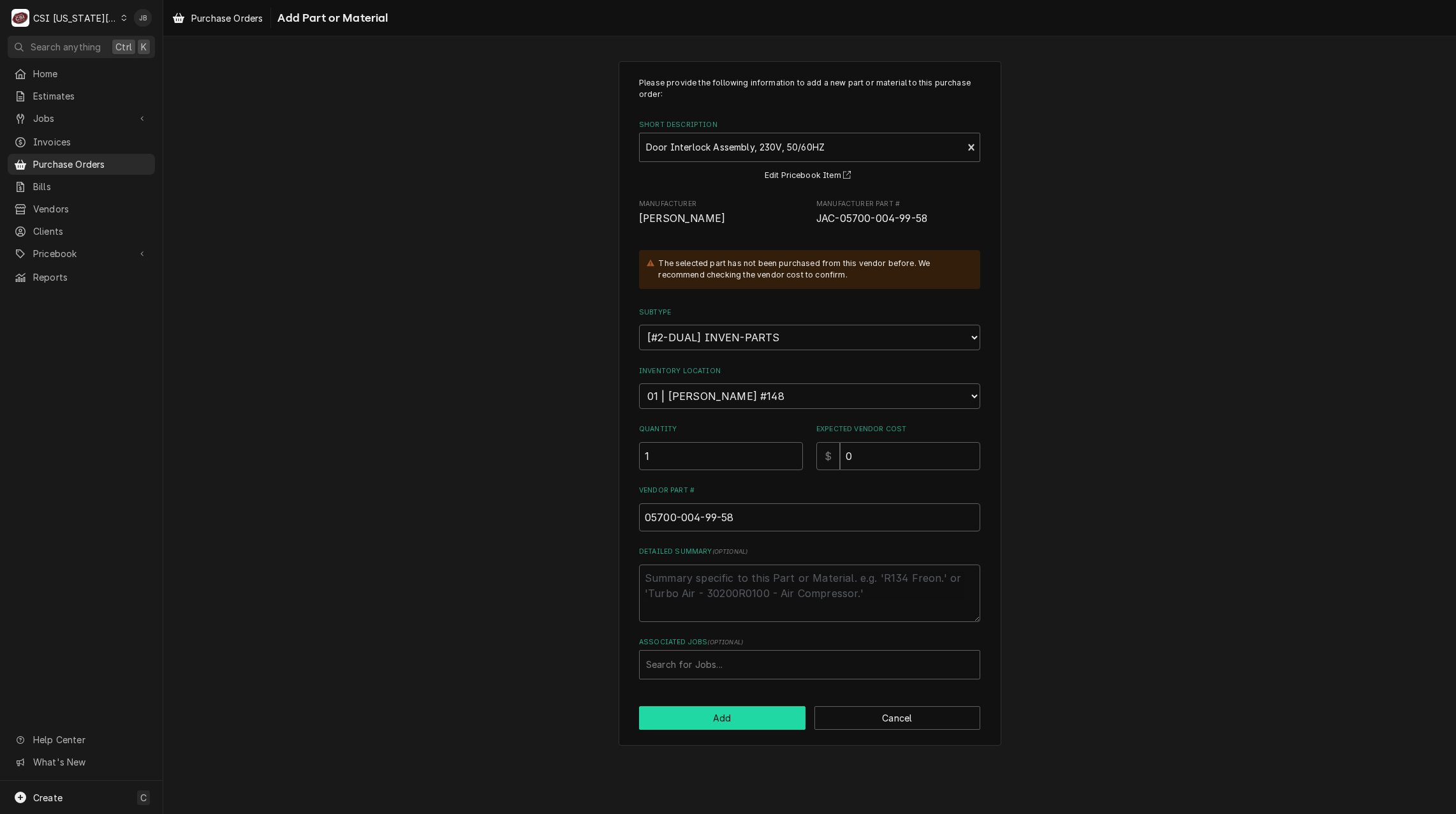
click at [712, 728] on button "Add" at bounding box center [722, 718] width 167 height 24
click at [917, 712] on button "Cancel" at bounding box center [897, 718] width 167 height 24
type textarea "x"
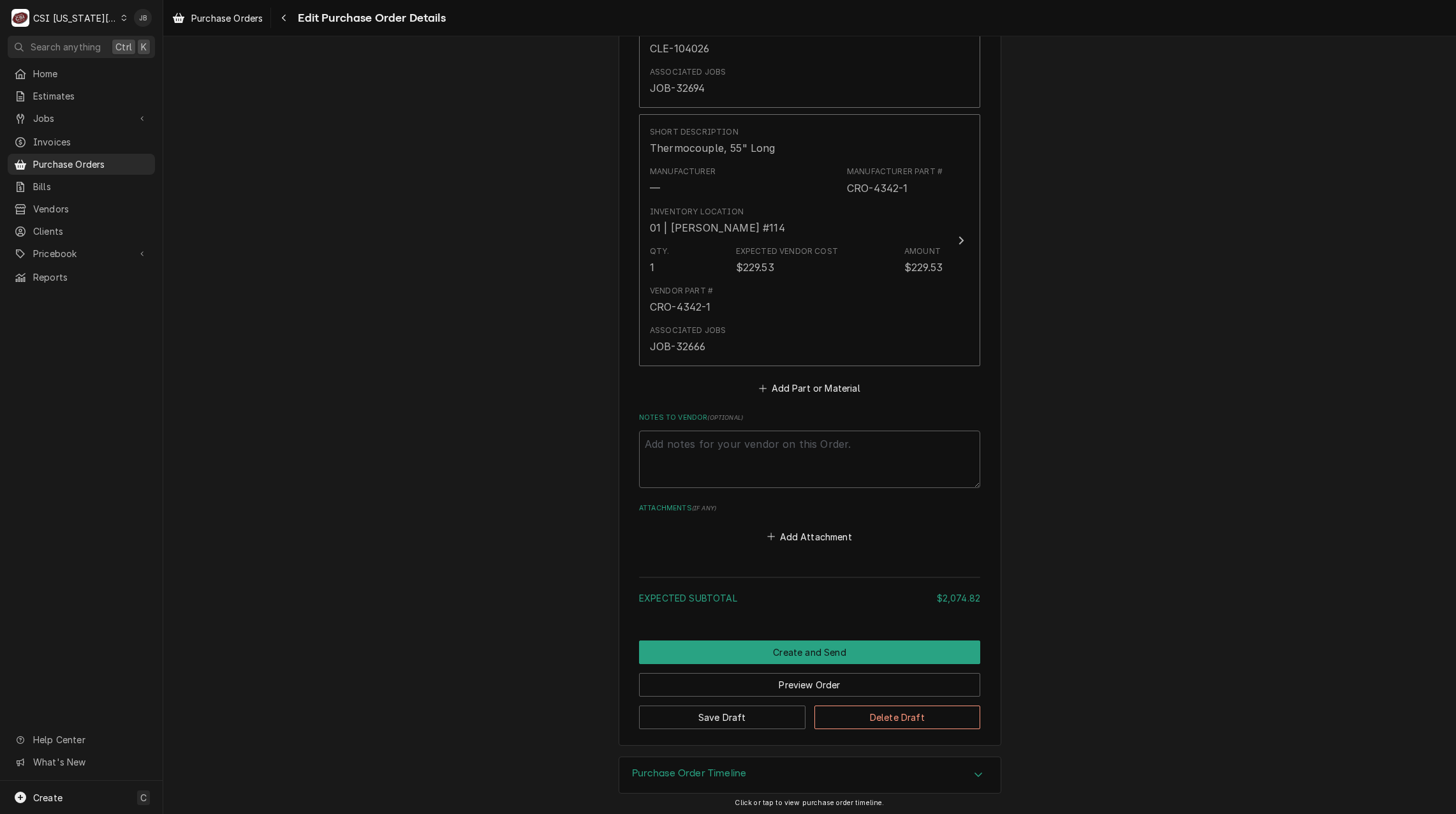
scroll to position [4029, 0]
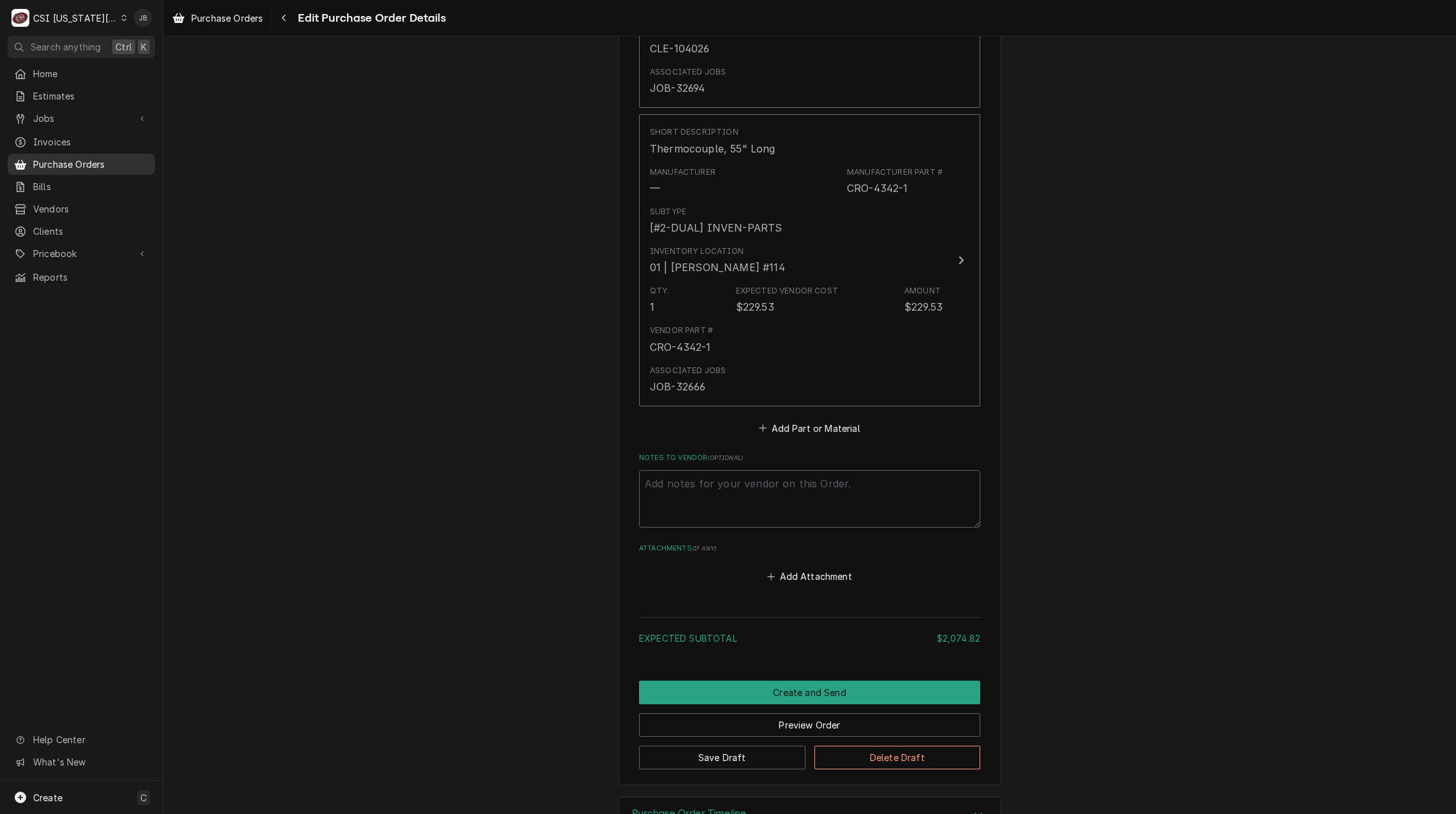
click at [90, 163] on span "Purchase Orders" at bounding box center [91, 164] width 116 height 13
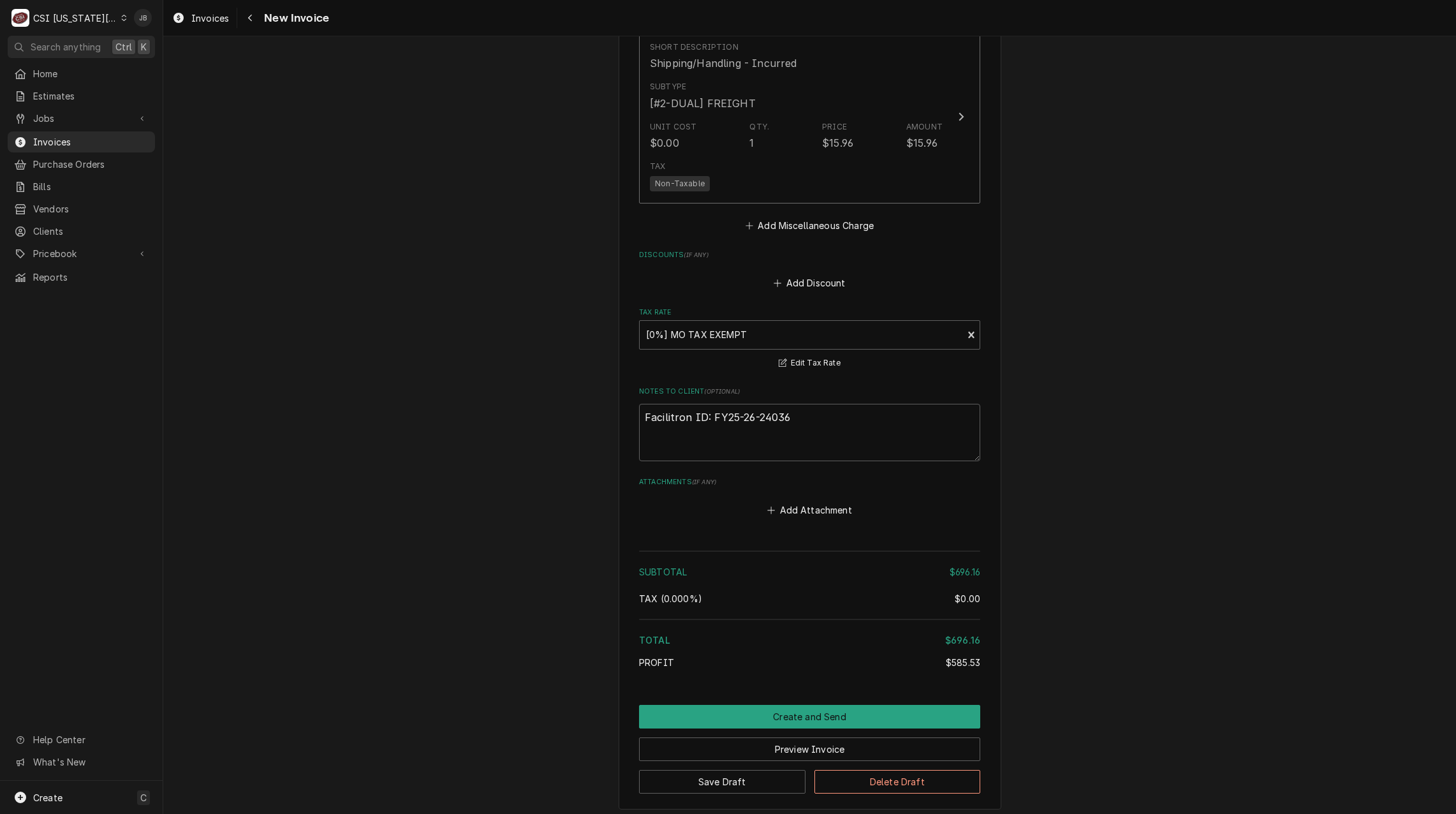
scroll to position [2401, 0]
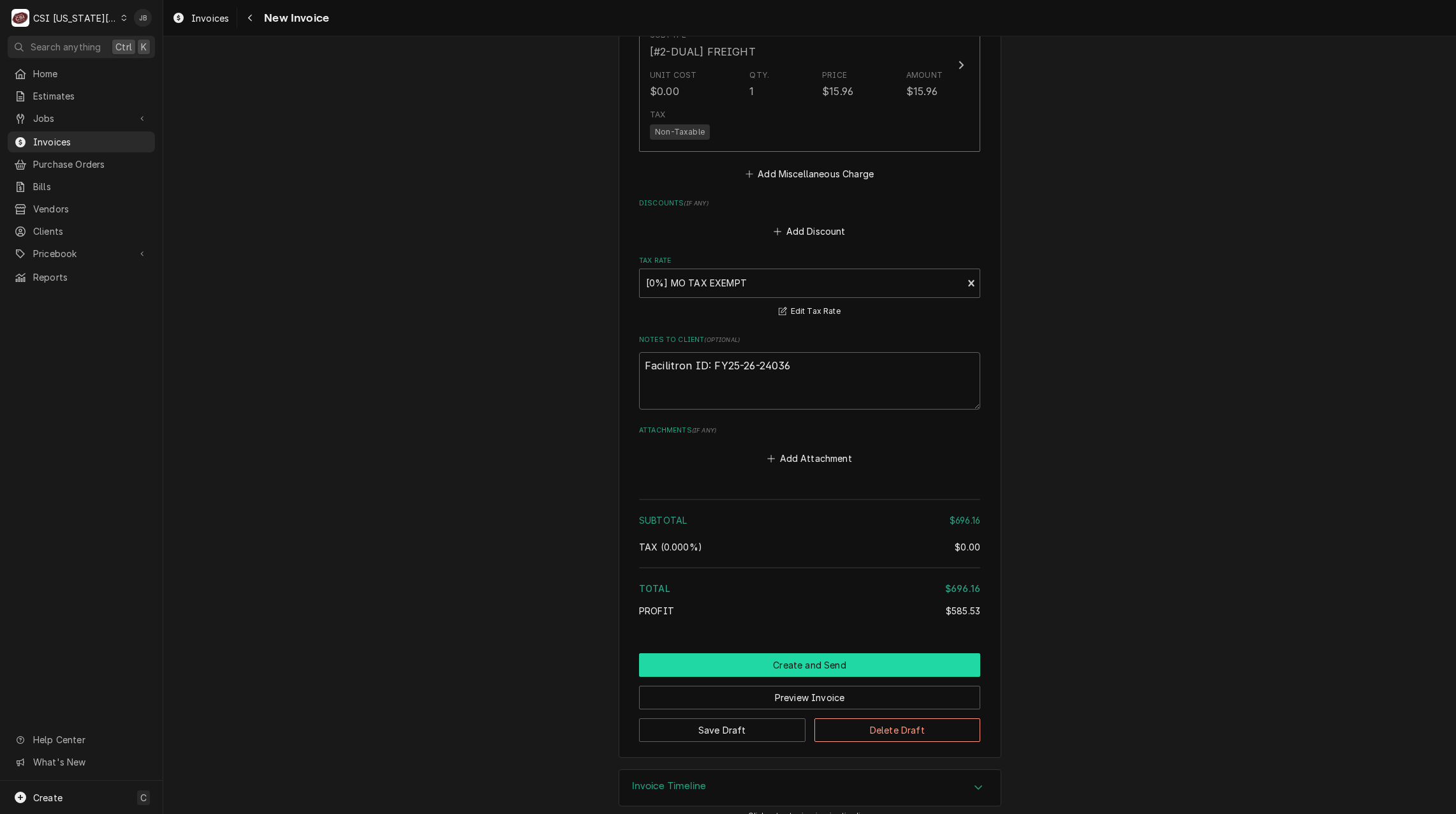
click at [774, 654] on button "Create and Send" at bounding box center [810, 665] width 341 height 24
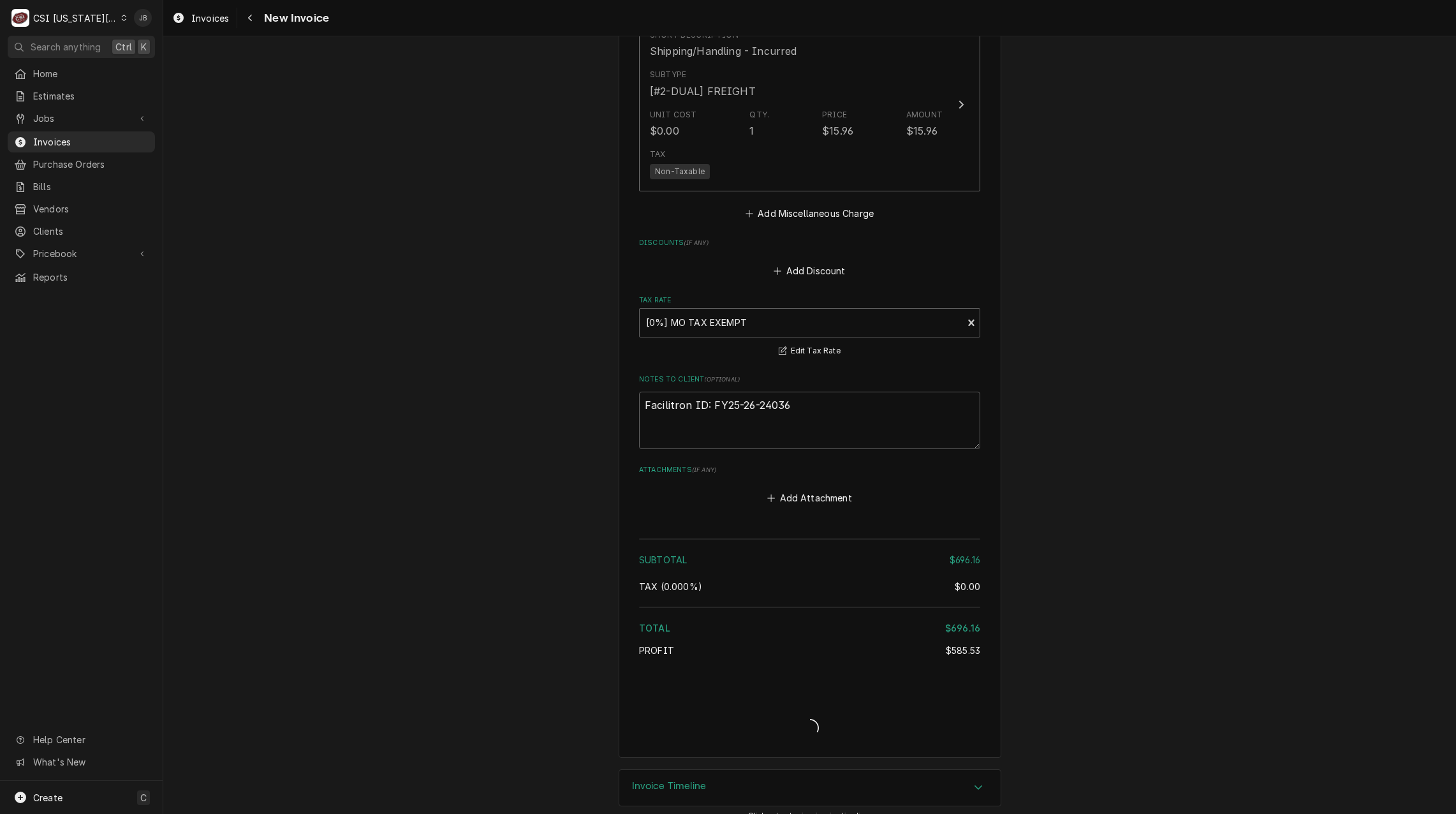
type textarea "x"
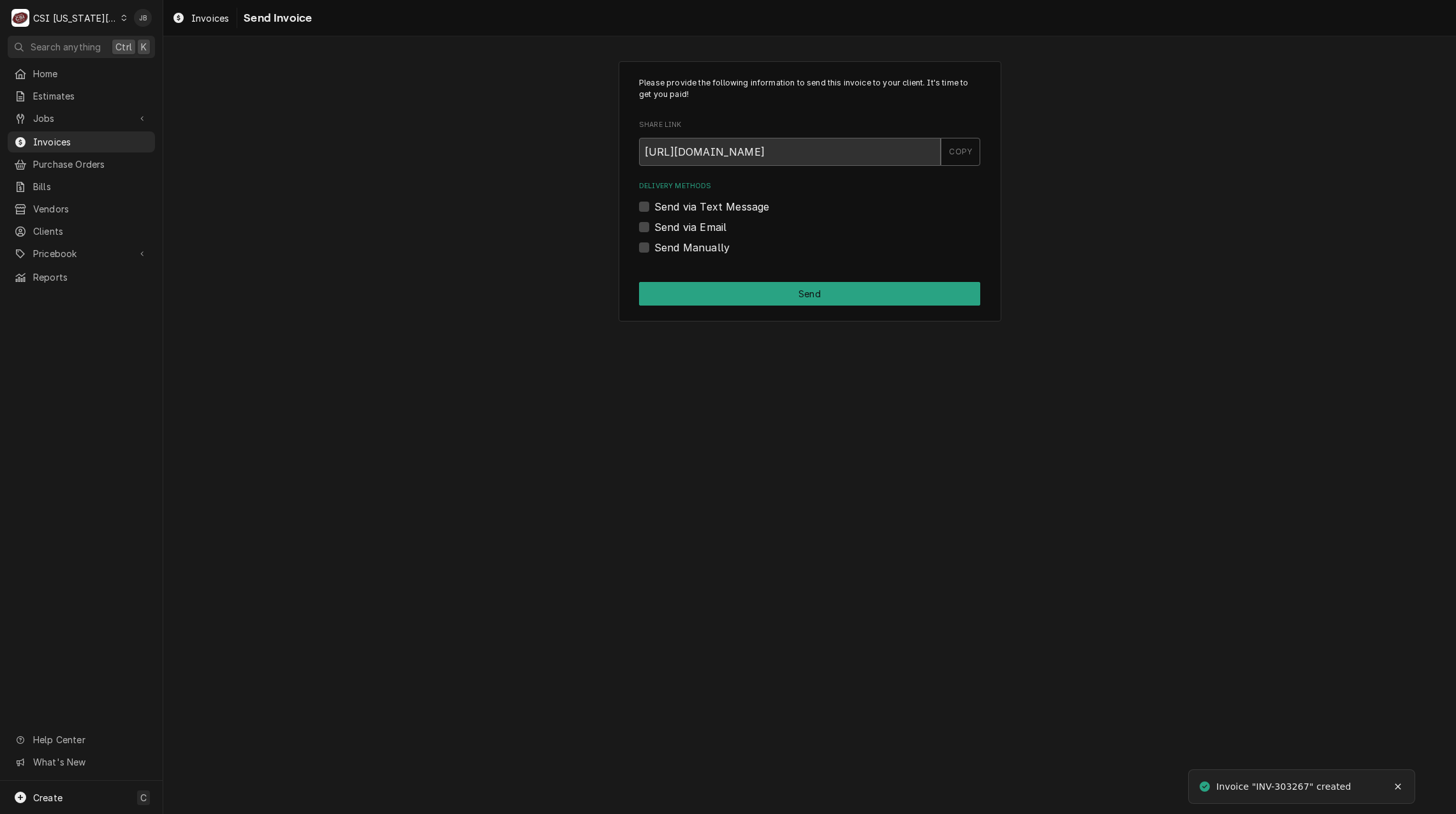
click at [691, 228] on label "Send via Email" at bounding box center [691, 226] width 72 height 15
click at [691, 228] on input "Send via Email" at bounding box center [825, 233] width 341 height 28
checkbox input "true"
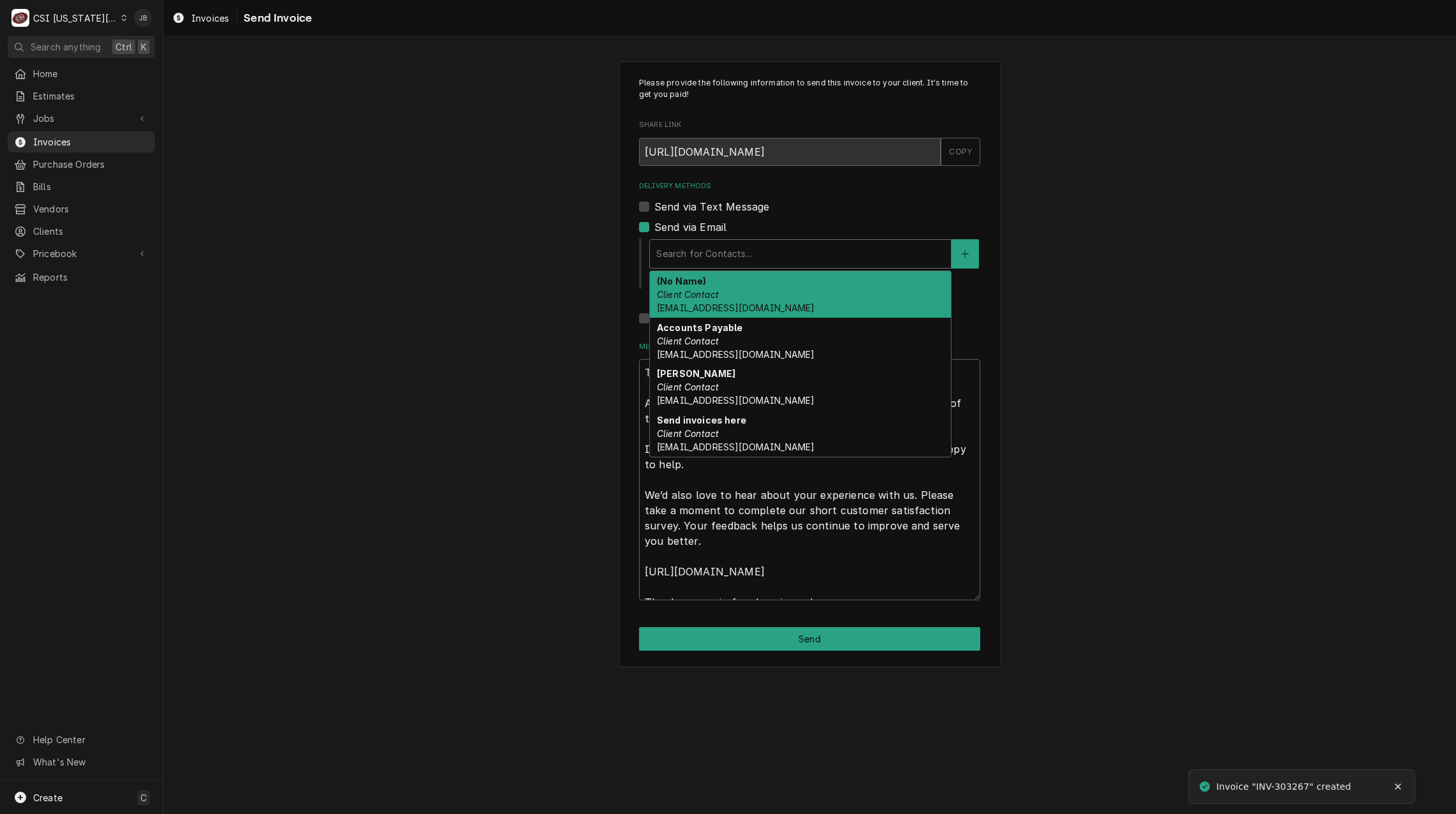
drag, startPoint x: 709, startPoint y: 258, endPoint x: 765, endPoint y: 294, distance: 66.6
click at [708, 259] on div "Delivery Methods" at bounding box center [800, 254] width 288 height 23
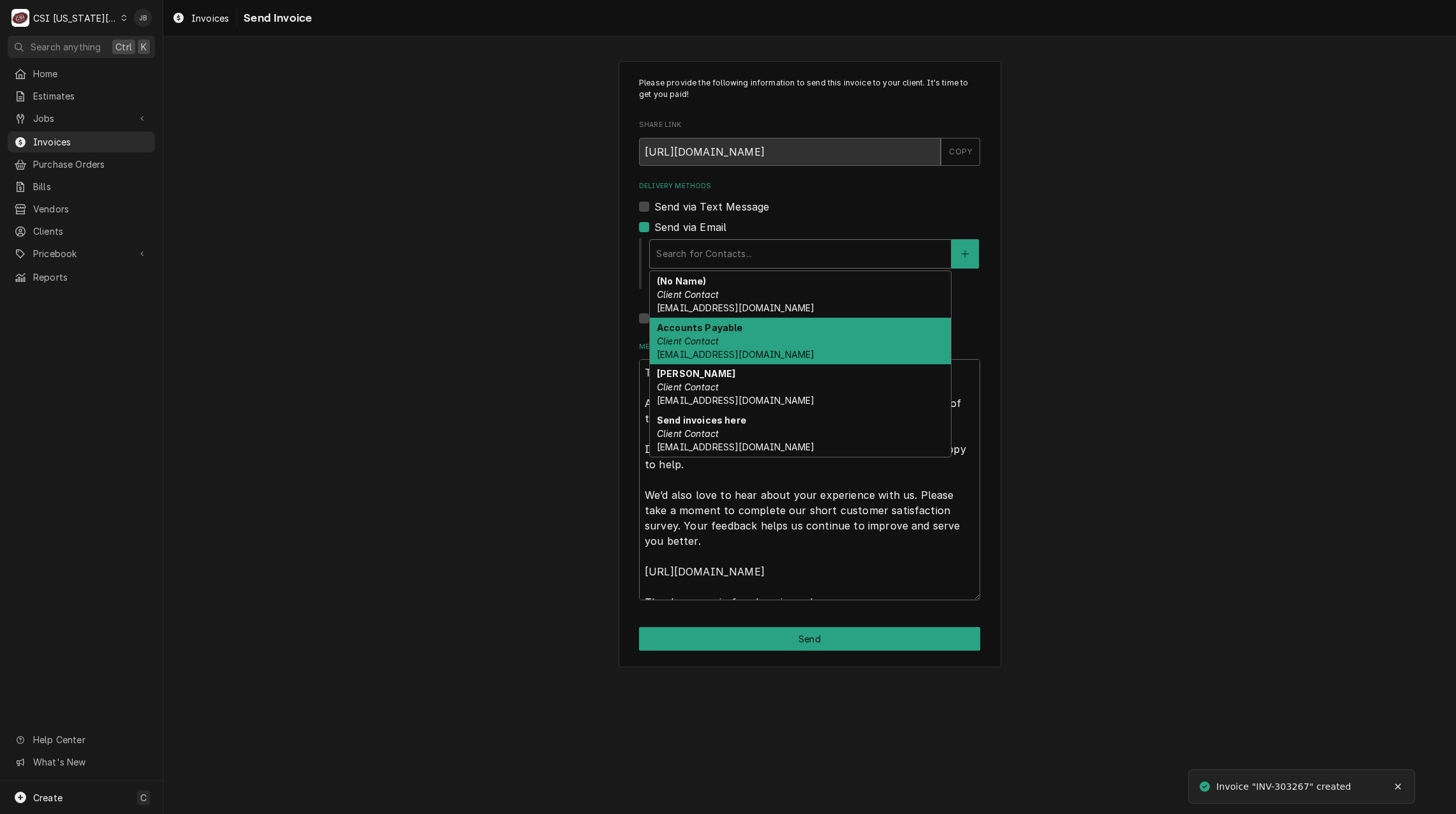
click at [737, 333] on div "Accounts Payable Client Contact Accounts_Payable@Isdschools.Org" at bounding box center [801, 341] width 301 height 46
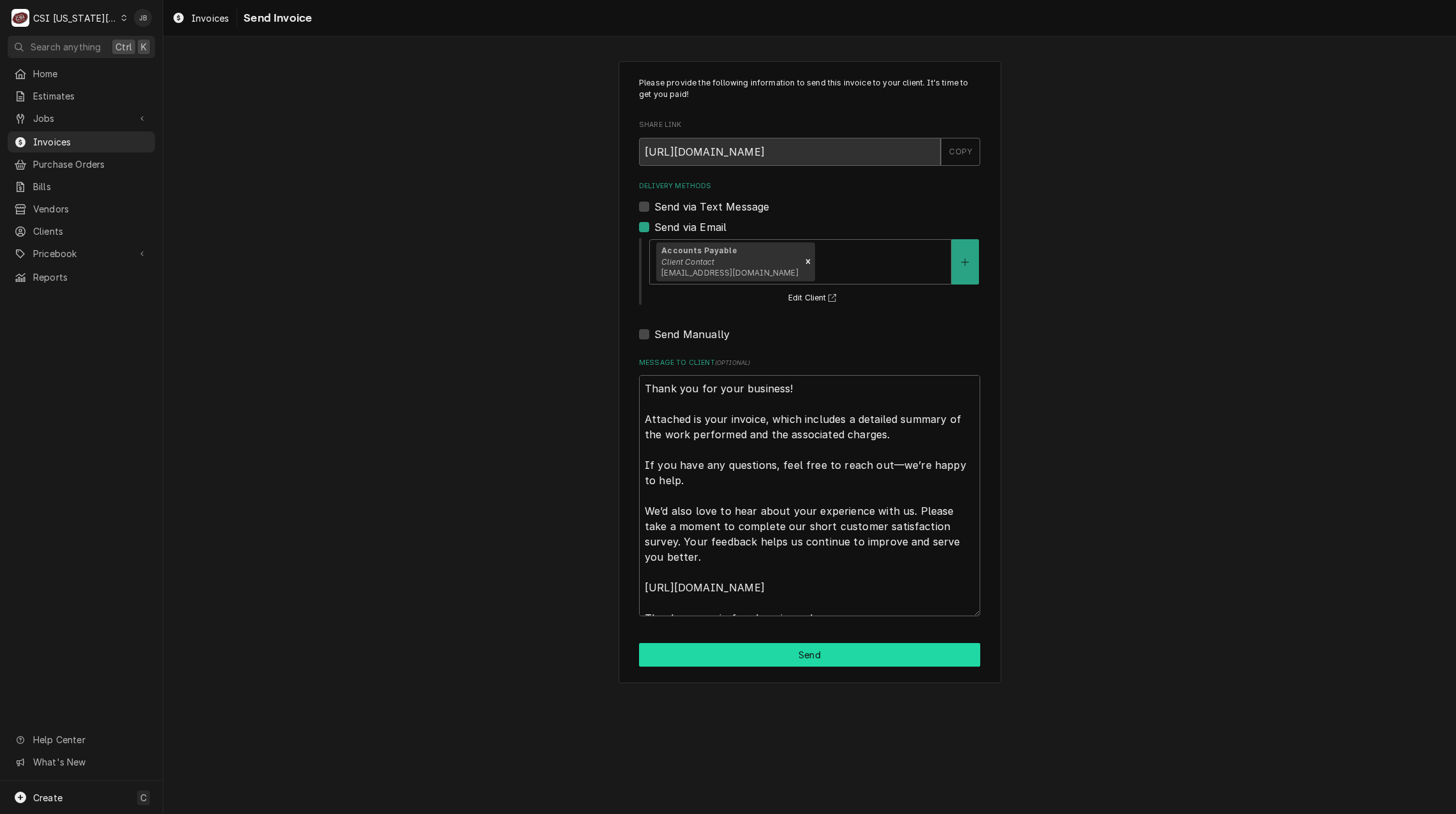
click at [721, 651] on button "Send" at bounding box center [810, 655] width 341 height 24
type textarea "x"
